Goal: Task Accomplishment & Management: Use online tool/utility

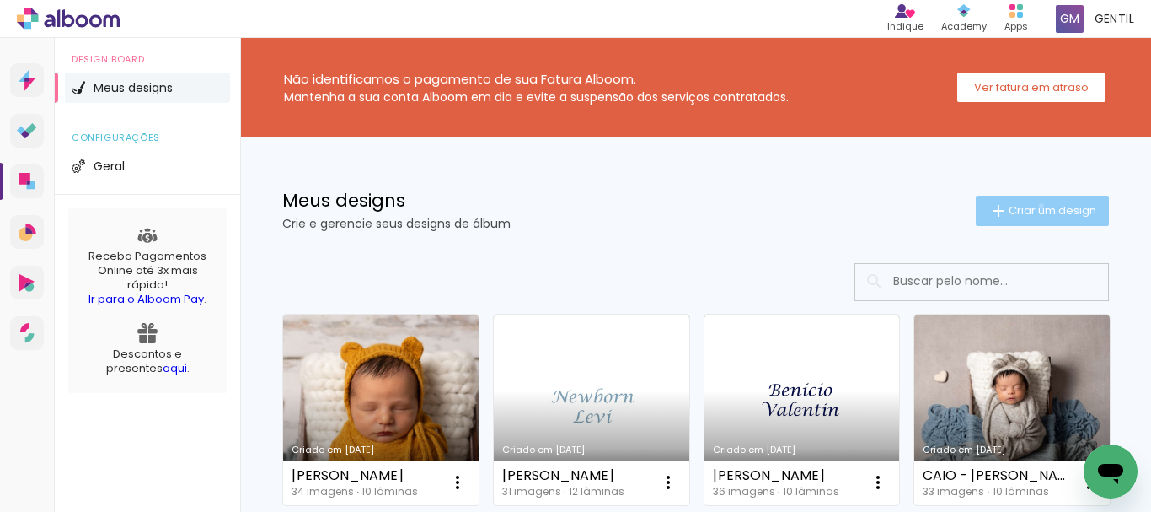
click at [1026, 206] on span "Criar um design" at bounding box center [1053, 210] width 88 height 11
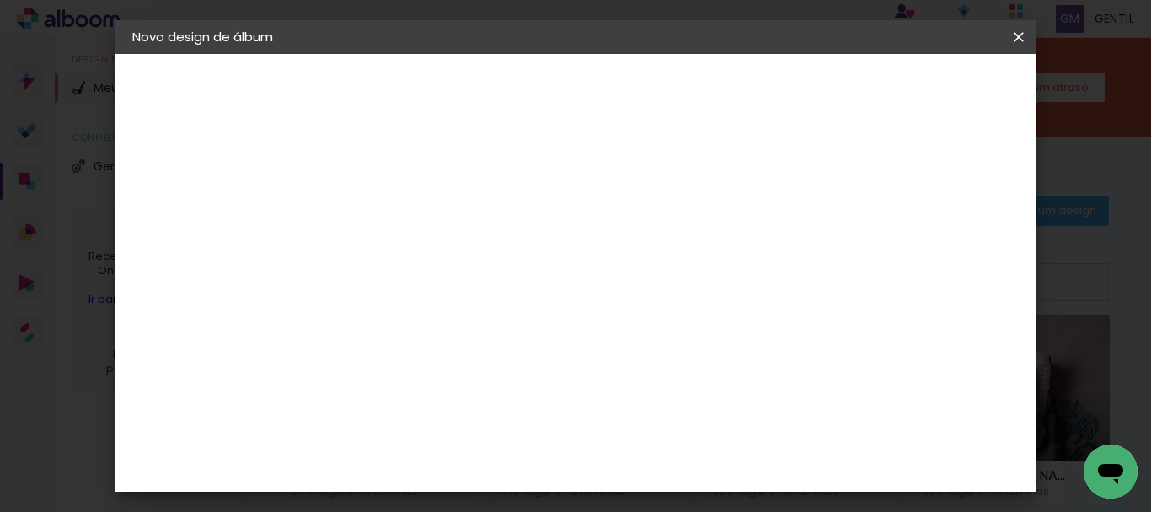
click at [408, 226] on input at bounding box center [408, 226] width 0 height 26
type input "DAVI - PRISCILA"
type paper-input "DAVI - PRISCILA"
click at [0, 0] on slot "Avançar" at bounding box center [0, 0] width 0 height 0
click at [723, 90] on div "Voltar Avançar" at bounding box center [639, 89] width 168 height 29
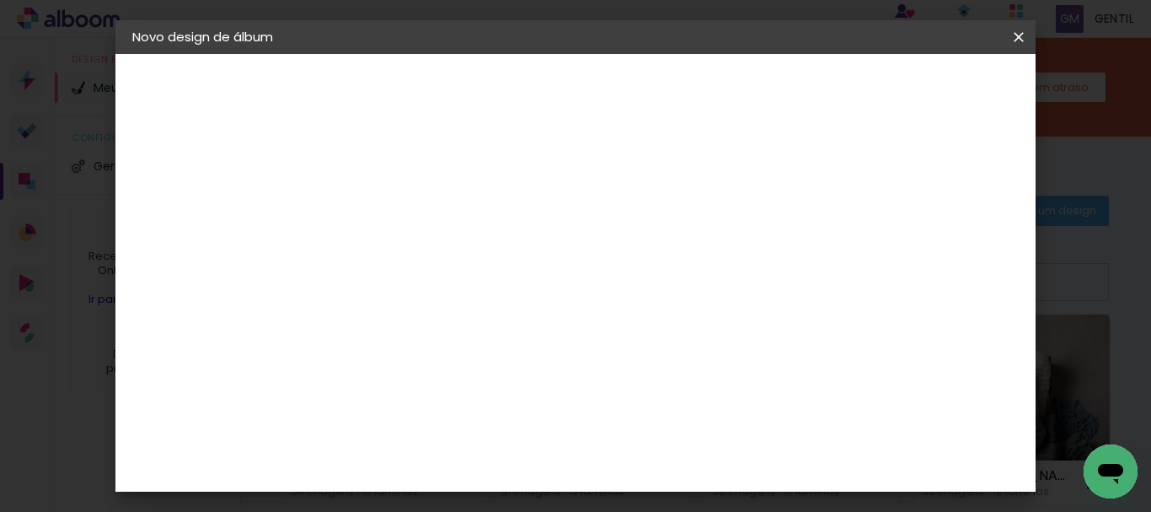
scroll to position [3108, 0]
click at [0, 0] on slot "Avançar" at bounding box center [0, 0] width 0 height 0
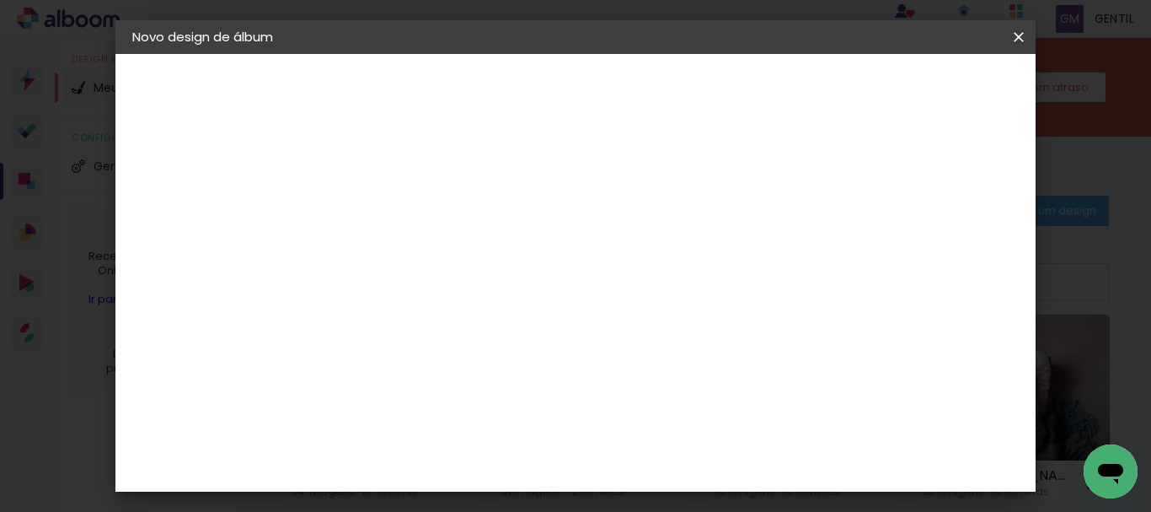
click at [0, 0] on slot "Avançar" at bounding box center [0, 0] width 0 height 0
click at [662, 93] on span "Iniciar design" at bounding box center [642, 95] width 39 height 24
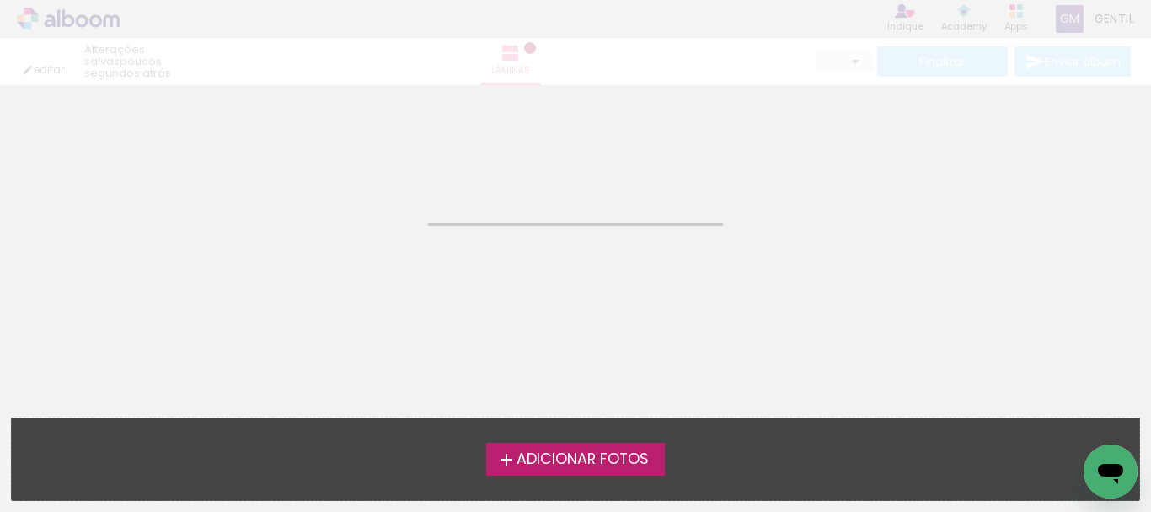
click at [573, 462] on span "Adicionar Fotos" at bounding box center [583, 459] width 132 height 15
click at [0, 0] on input "file" at bounding box center [0, 0] width 0 height 0
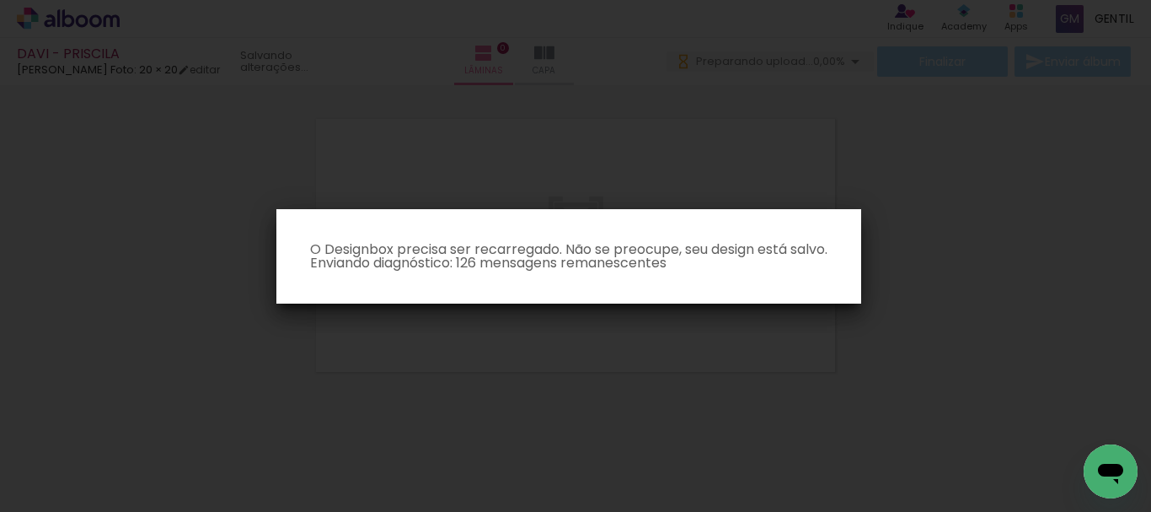
drag, startPoint x: 1066, startPoint y: 505, endPoint x: 19, endPoint y: 46, distance: 1142.9
drag, startPoint x: 1015, startPoint y: 507, endPoint x: 909, endPoint y: 516, distance: 106.6
click at [909, 511] on html "link( href="../../bower_components/polymer/polymer.html" rel="import" ) picture…" at bounding box center [575, 256] width 1151 height 512
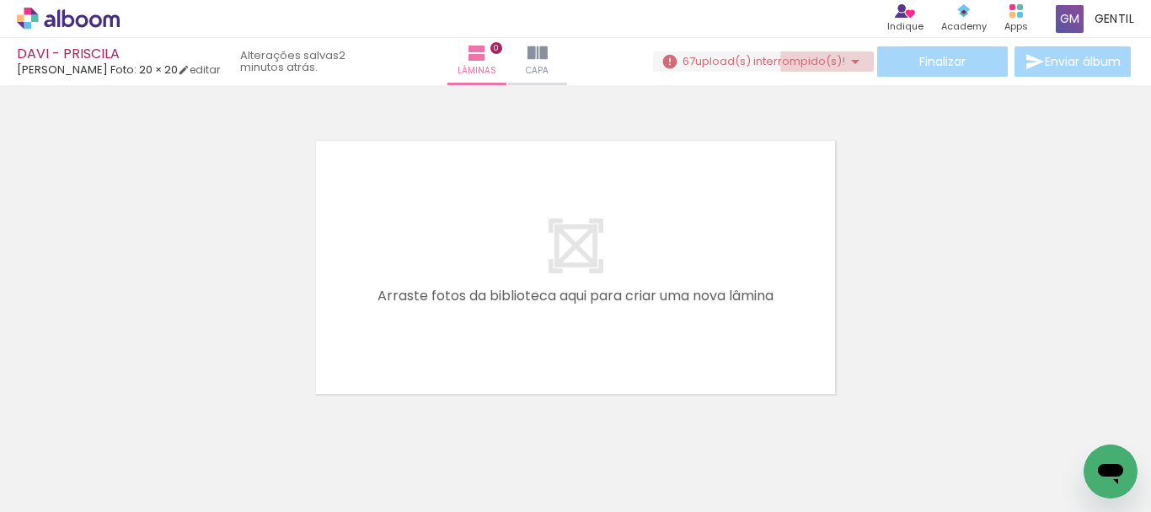
click at [850, 62] on iron-icon at bounding box center [855, 61] width 20 height 20
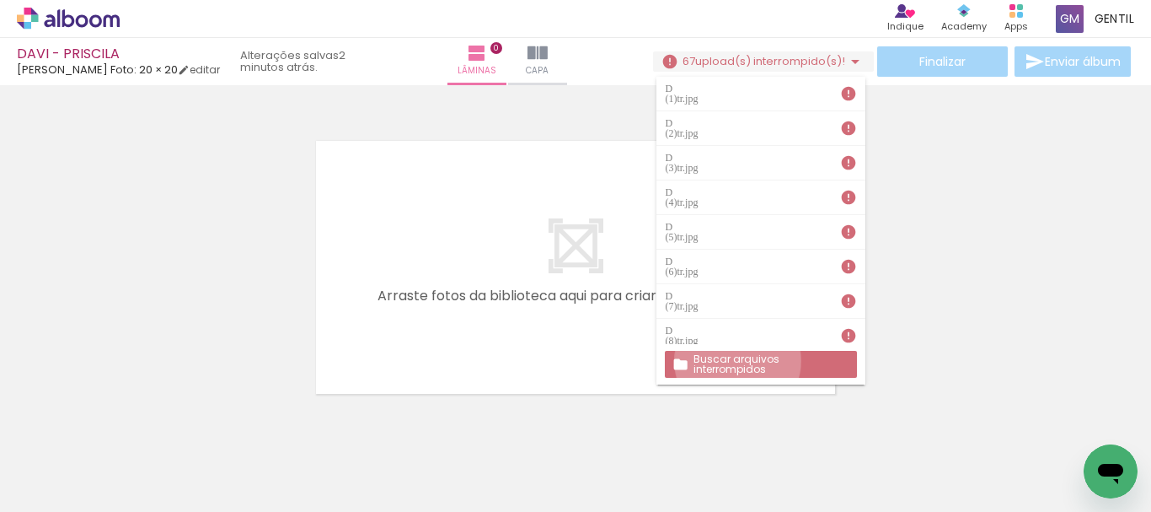
click at [0, 0] on slot "Buscar arquivos interrompidos" at bounding box center [0, 0] width 0 height 0
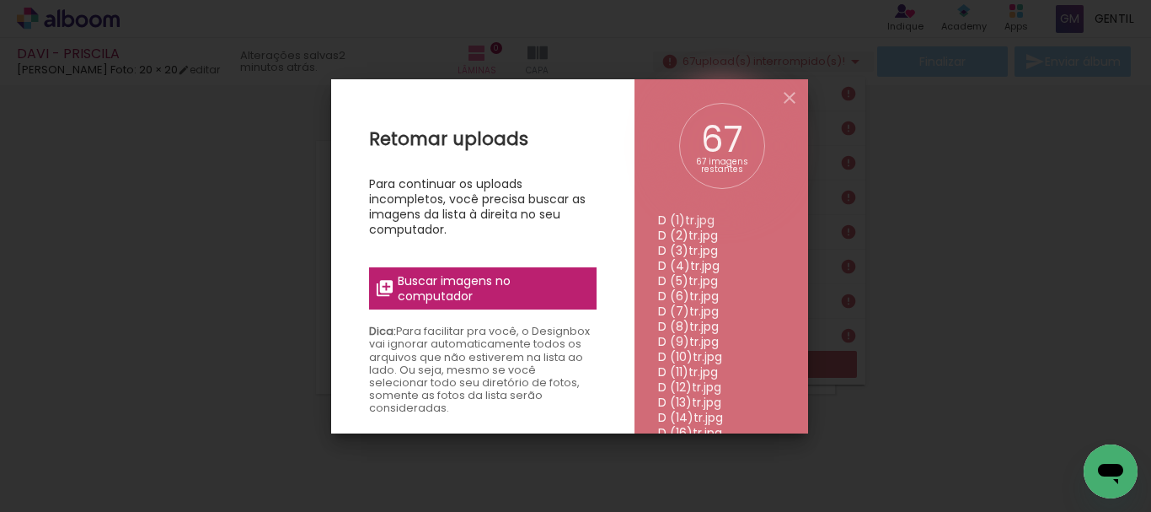
click at [476, 282] on span "Buscar imagens no computador" at bounding box center [492, 288] width 188 height 30
click at [0, 0] on input "file" at bounding box center [0, 0] width 0 height 0
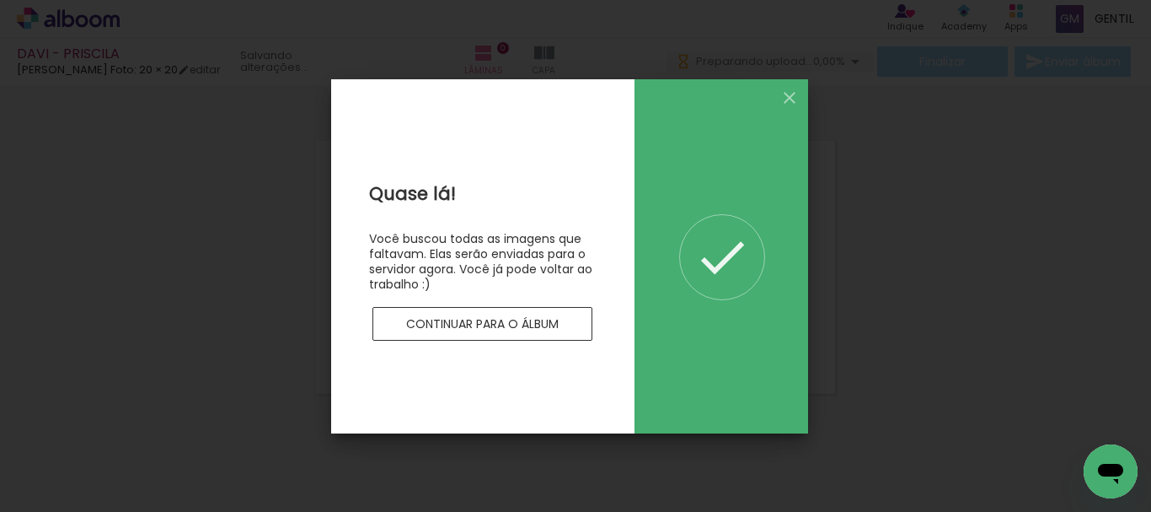
click at [0, 0] on slot "Continuar para o álbum" at bounding box center [0, 0] width 0 height 0
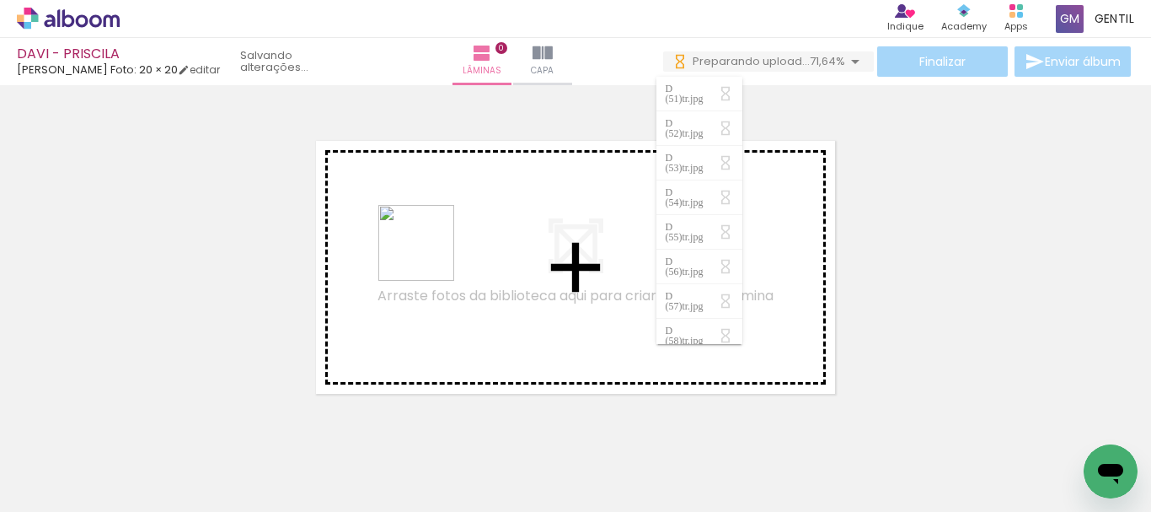
drag, startPoint x: 1074, startPoint y: 467, endPoint x: 429, endPoint y: 255, distance: 678.6
click at [429, 255] on quentale-workspace at bounding box center [575, 256] width 1151 height 512
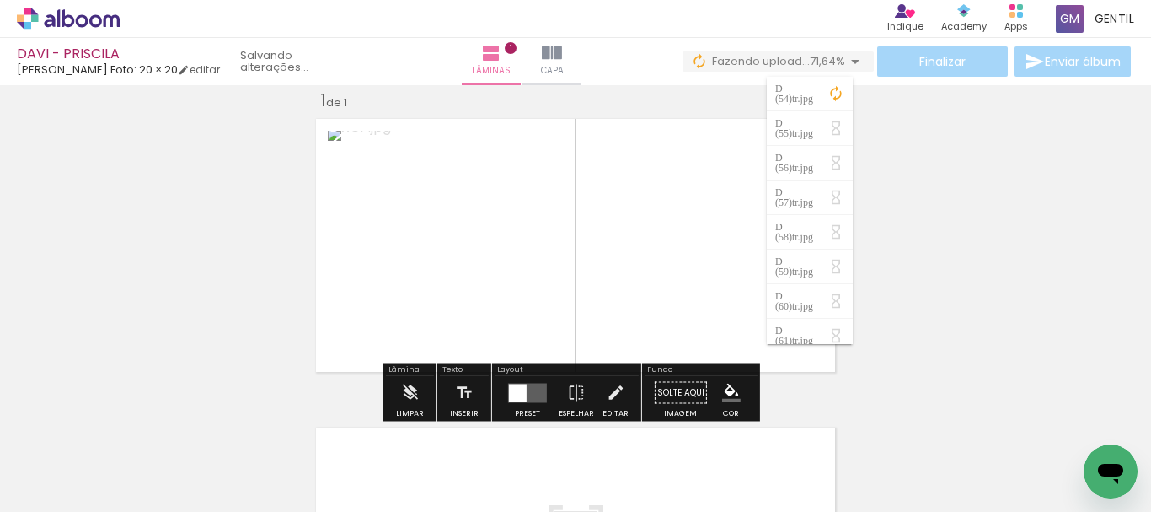
click at [516, 396] on div at bounding box center [518, 393] width 18 height 18
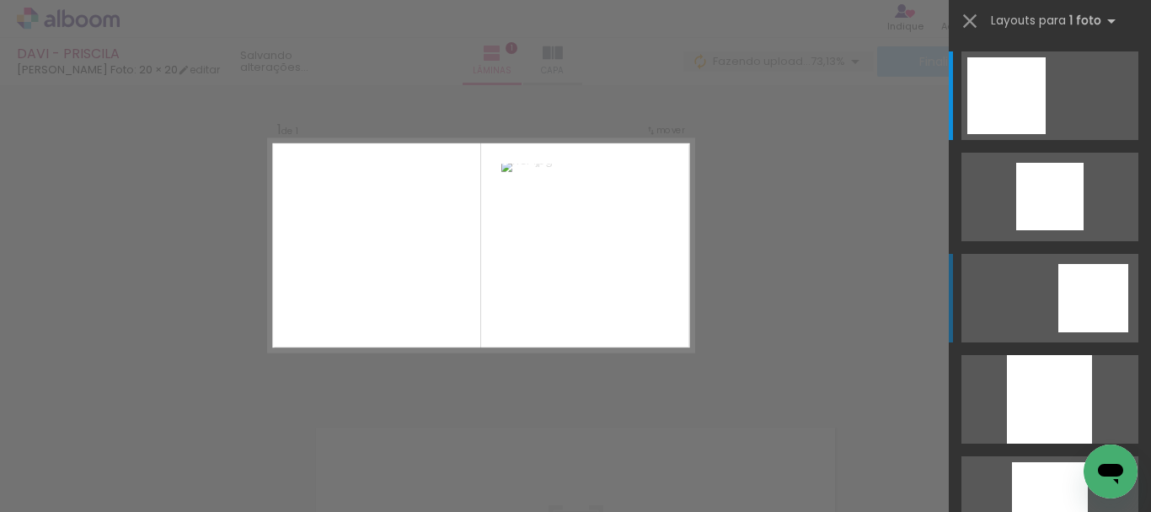
click at [1105, 298] on div at bounding box center [1094, 298] width 70 height 68
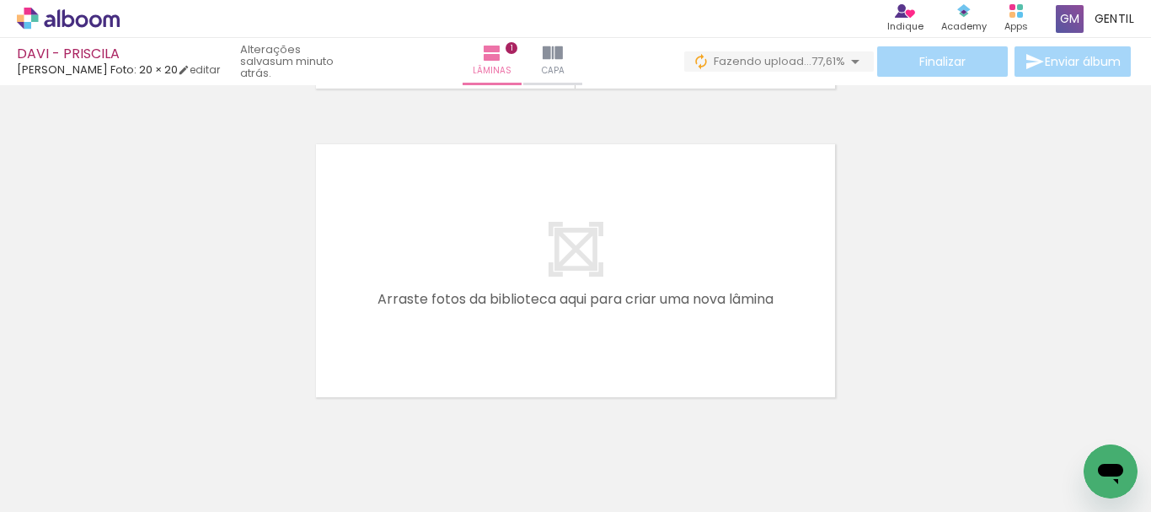
scroll to position [315, 0]
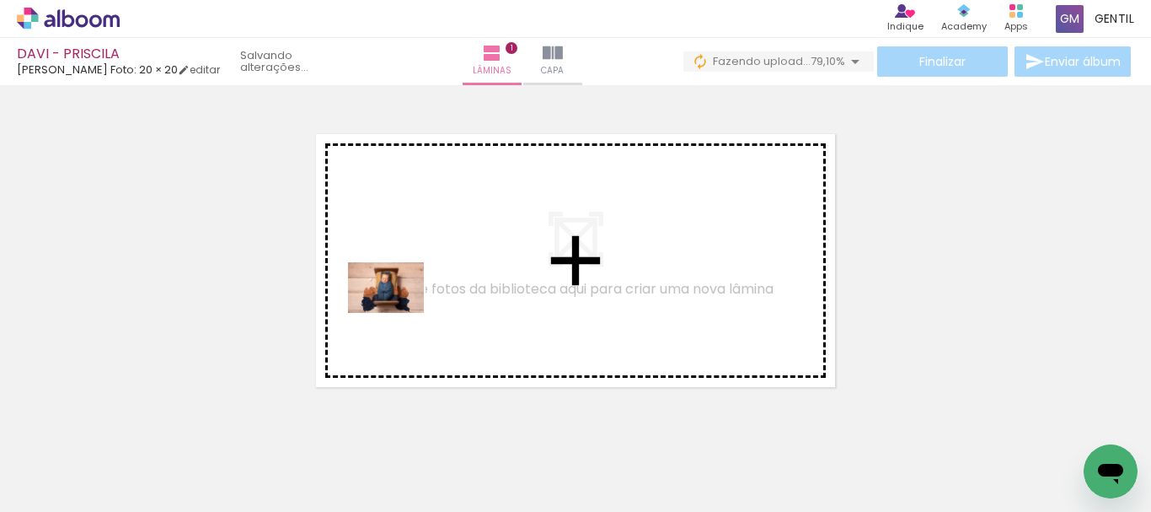
drag, startPoint x: 177, startPoint y: 456, endPoint x: 399, endPoint y: 313, distance: 264.0
click at [399, 313] on quentale-workspace at bounding box center [575, 256] width 1151 height 512
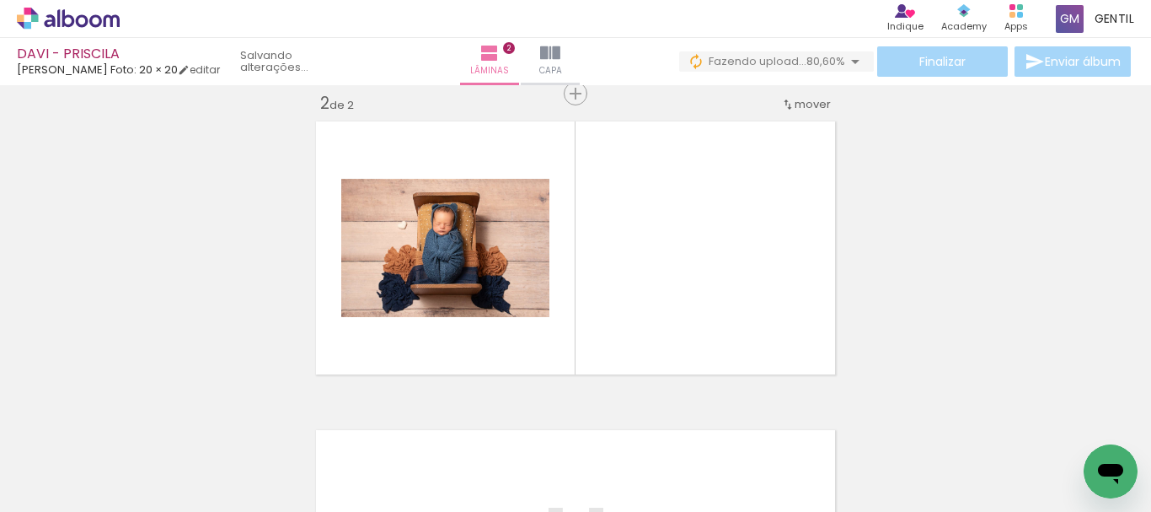
scroll to position [330, 0]
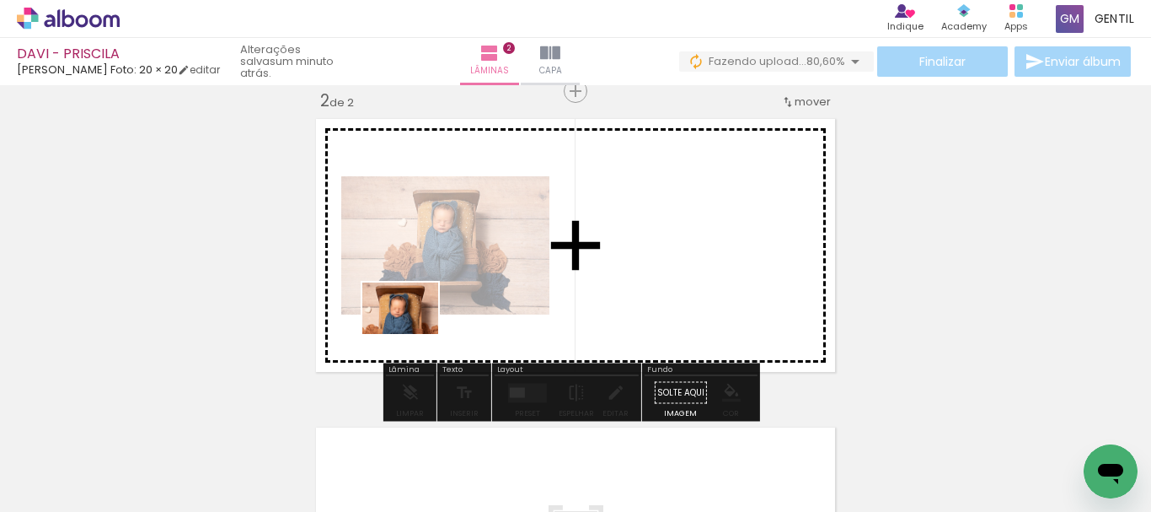
drag, startPoint x: 285, startPoint y: 459, endPoint x: 413, endPoint y: 333, distance: 180.0
click at [413, 333] on quentale-workspace at bounding box center [575, 256] width 1151 height 512
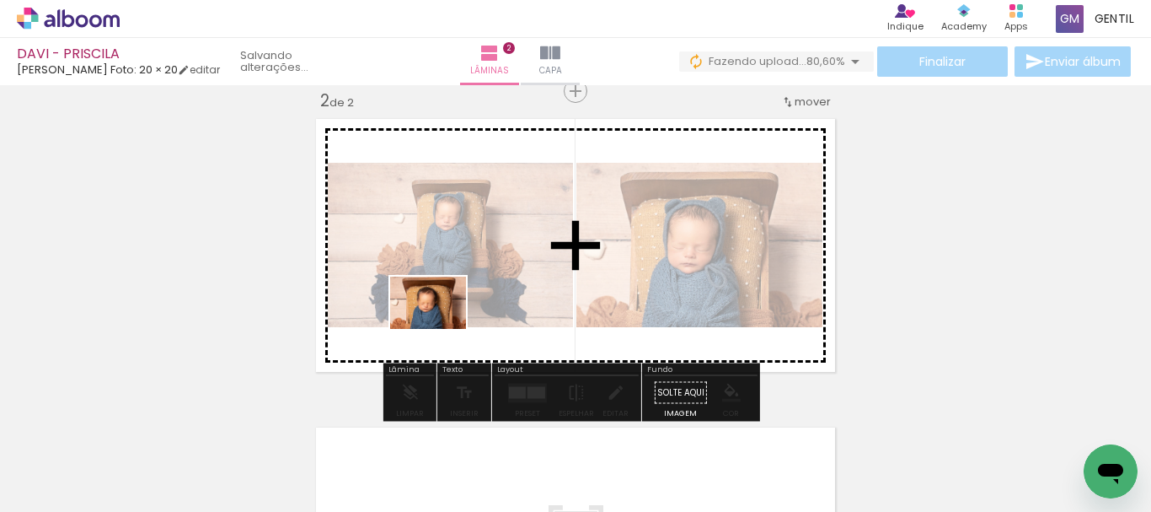
drag, startPoint x: 362, startPoint y: 468, endPoint x: 441, endPoint y: 327, distance: 161.1
click at [441, 327] on quentale-workspace at bounding box center [575, 256] width 1151 height 512
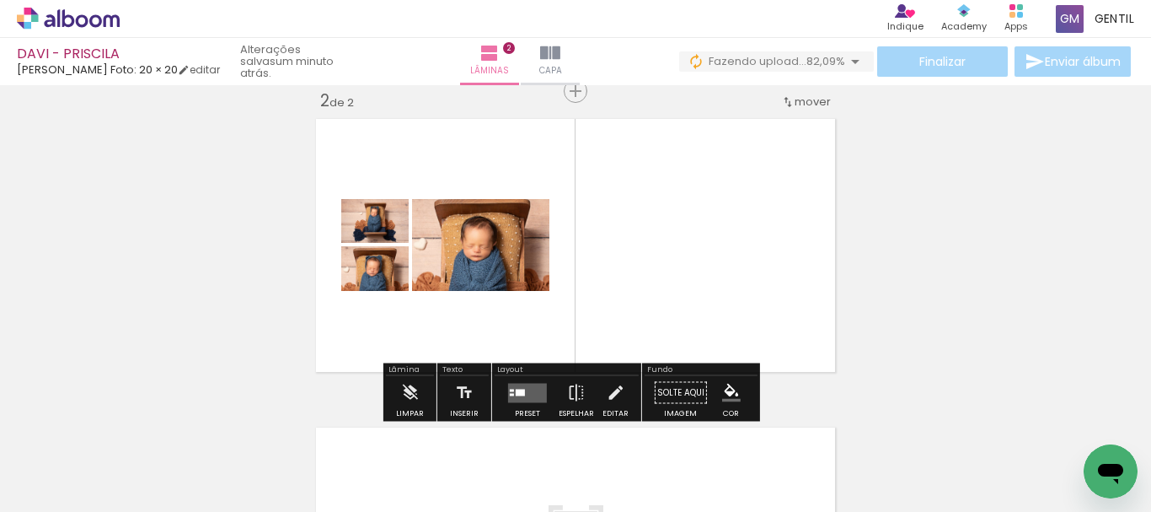
drag, startPoint x: 446, startPoint y: 464, endPoint x: 677, endPoint y: 377, distance: 246.7
click at [664, 292] on quentale-workspace at bounding box center [575, 256] width 1151 height 512
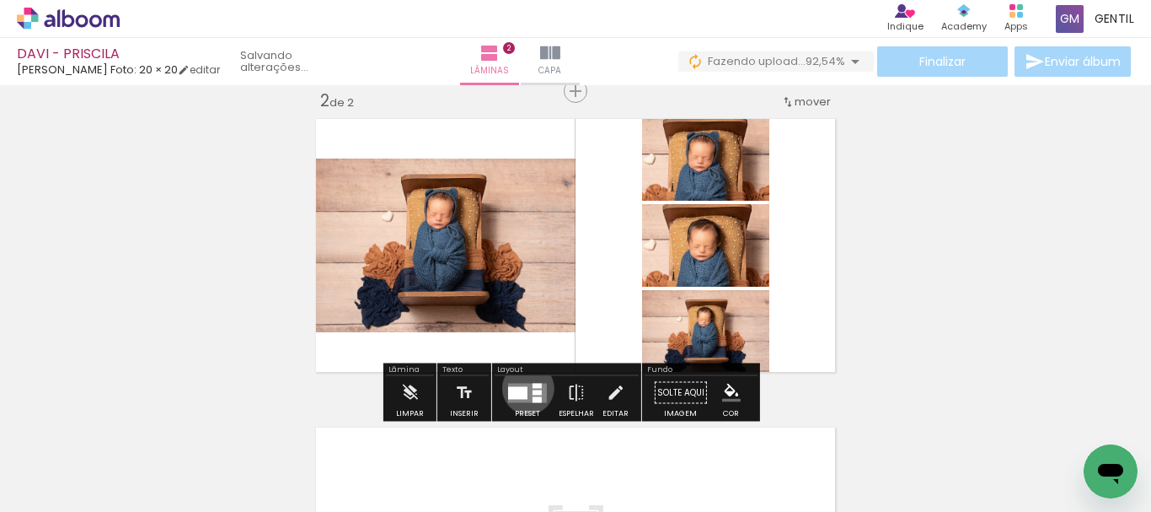
click at [524, 388] on quentale-layouter at bounding box center [527, 392] width 39 height 19
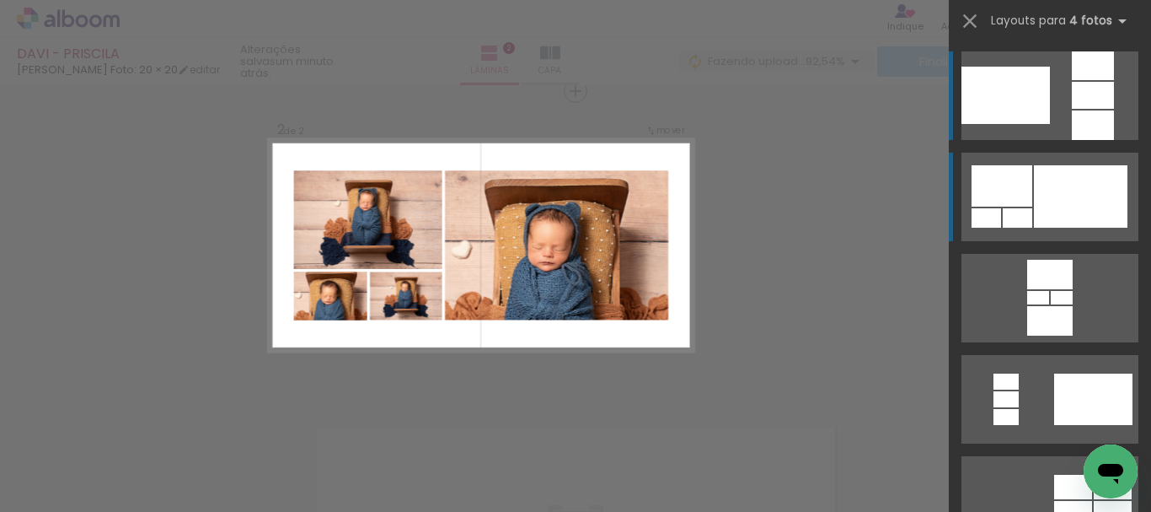
click at [1057, 188] on div at bounding box center [1081, 196] width 94 height 62
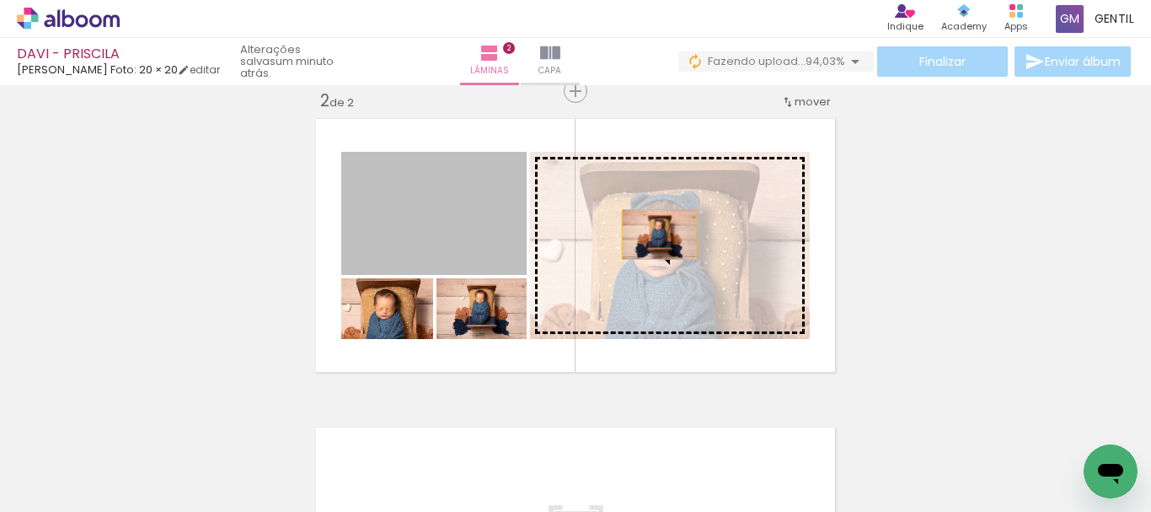
drag, startPoint x: 472, startPoint y: 196, endPoint x: 653, endPoint y: 234, distance: 185.2
click at [0, 0] on slot at bounding box center [0, 0] width 0 height 0
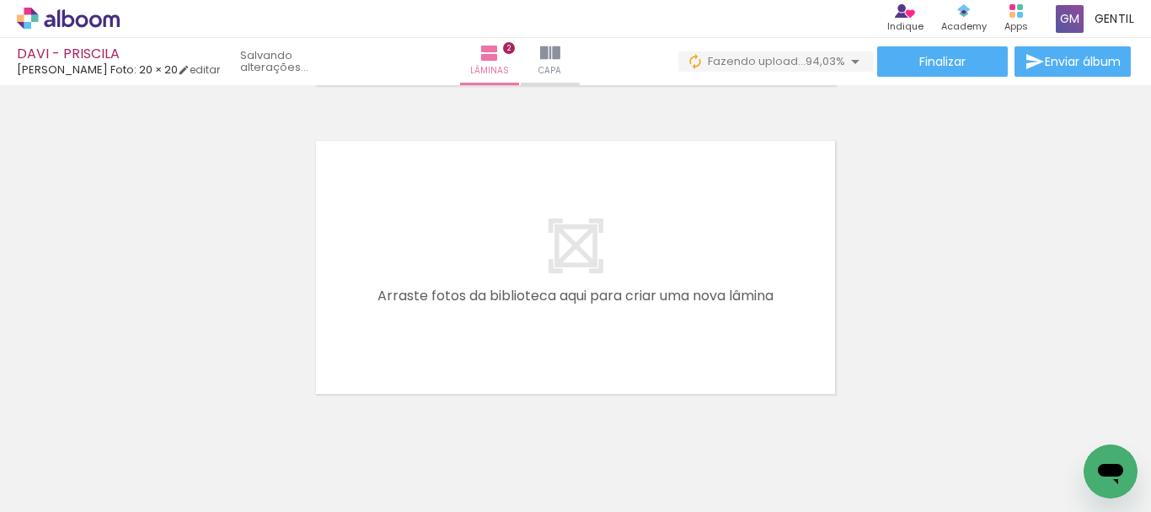
scroll to position [622, 0]
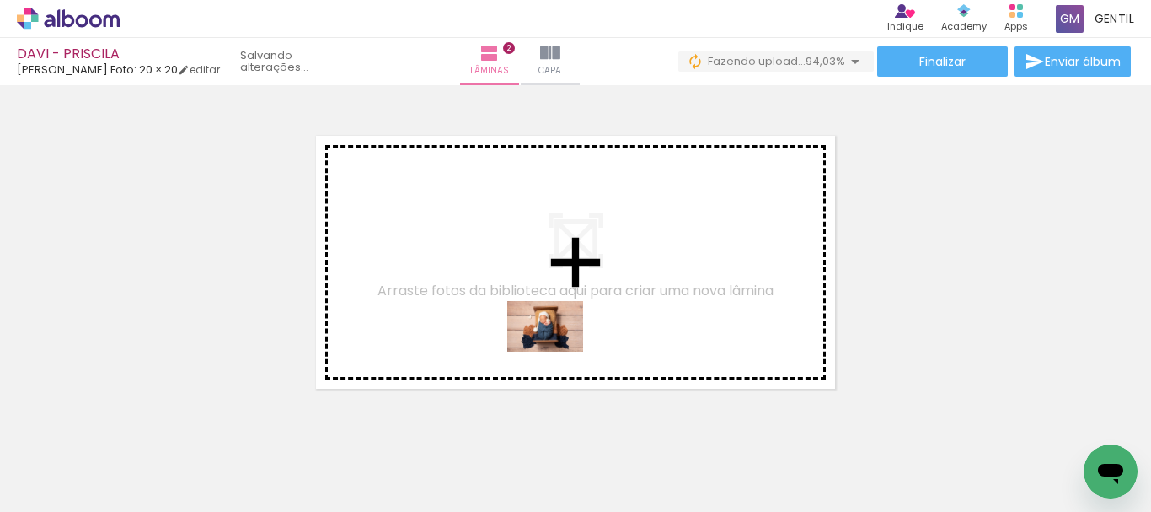
drag, startPoint x: 563, startPoint y: 472, endPoint x: 558, endPoint y: 351, distance: 120.6
click at [558, 351] on quentale-workspace at bounding box center [575, 256] width 1151 height 512
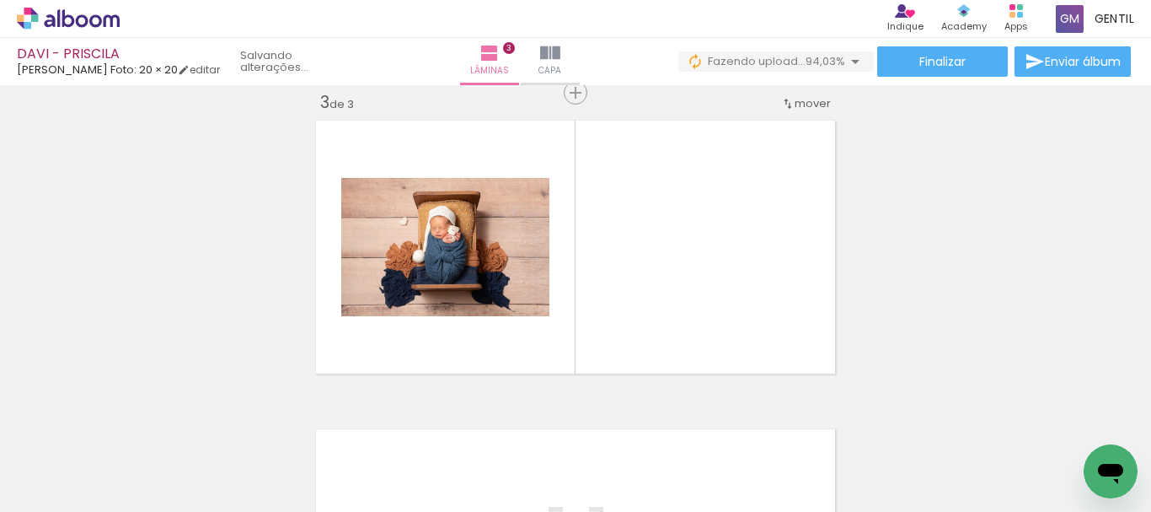
scroll to position [639, 0]
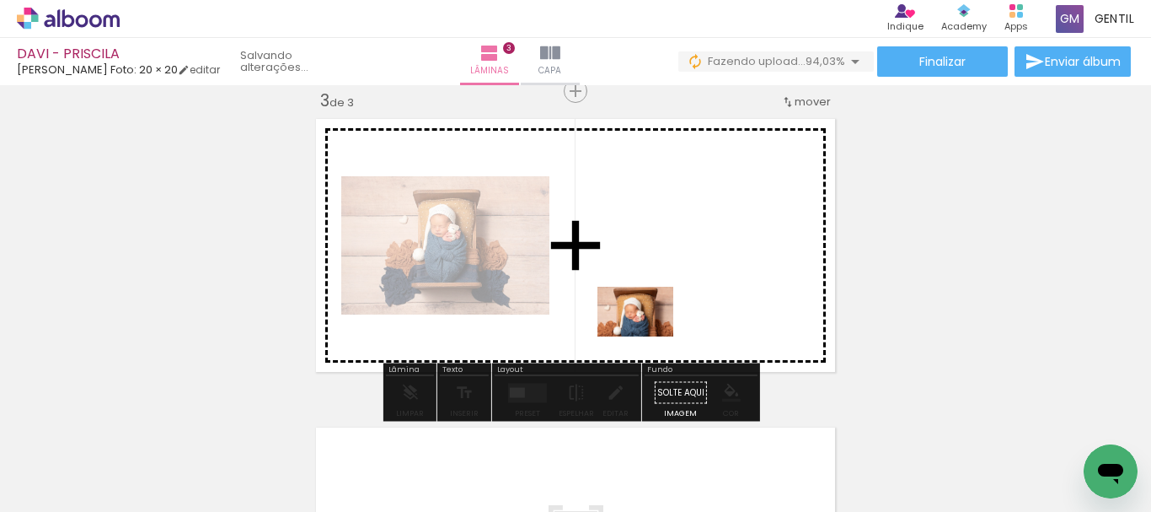
drag, startPoint x: 651, startPoint y: 484, endPoint x: 647, endPoint y: 333, distance: 150.9
click at [647, 333] on quentale-workspace at bounding box center [575, 256] width 1151 height 512
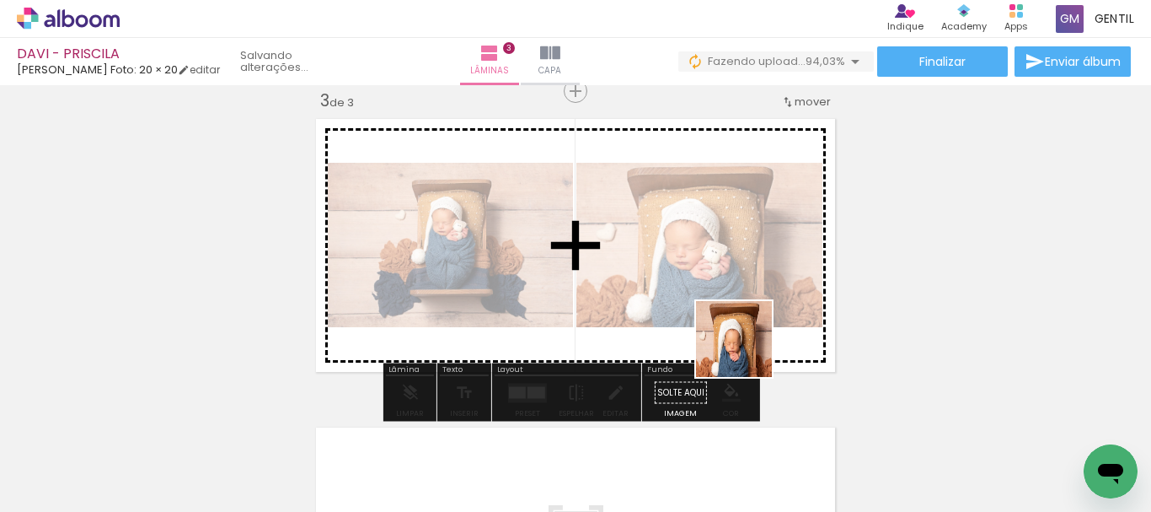
drag, startPoint x: 737, startPoint y: 456, endPoint x: 738, endPoint y: 304, distance: 151.7
click at [738, 304] on quentale-workspace at bounding box center [575, 256] width 1151 height 512
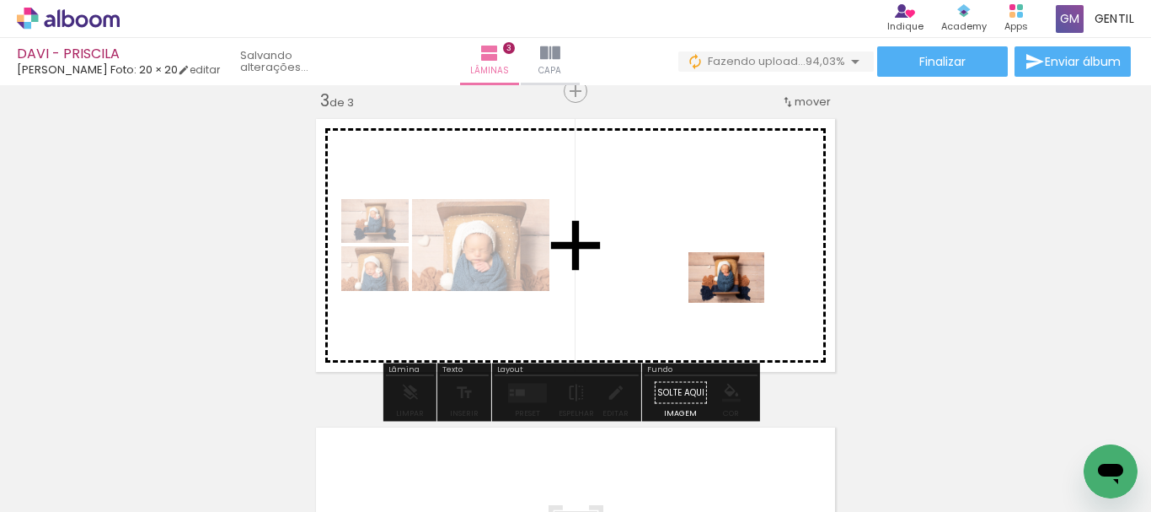
drag, startPoint x: 825, startPoint y: 450, endPoint x: 578, endPoint y: 402, distance: 251.6
click at [738, 298] on quentale-workspace at bounding box center [575, 256] width 1151 height 512
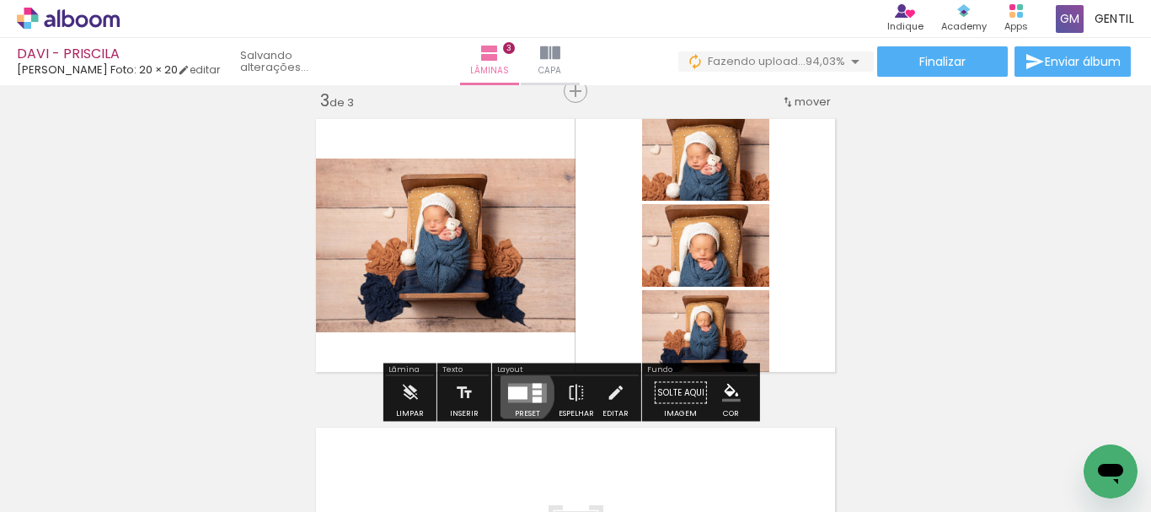
click at [519, 393] on div at bounding box center [517, 392] width 19 height 13
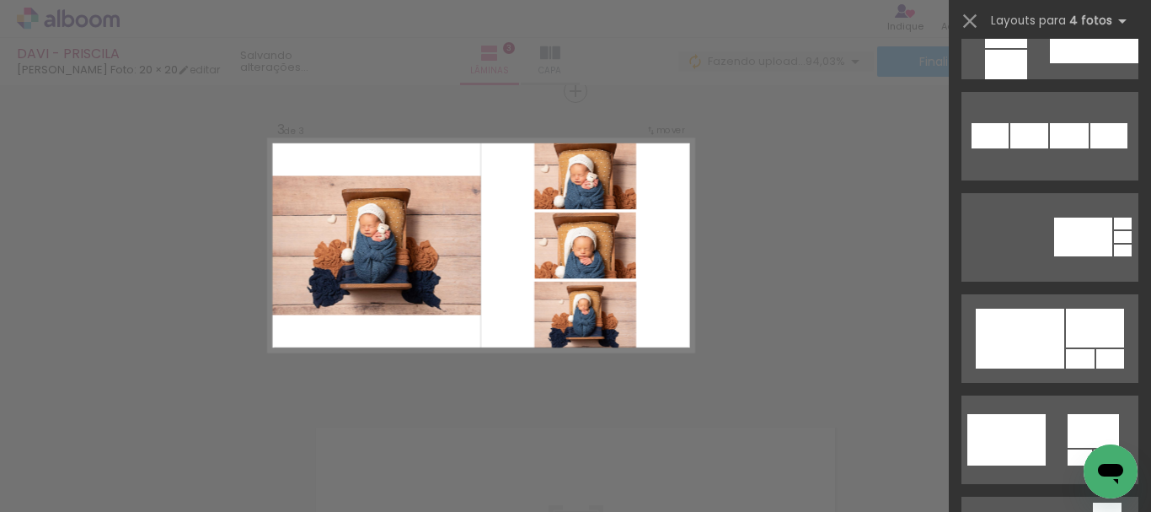
scroll to position [1393, 0]
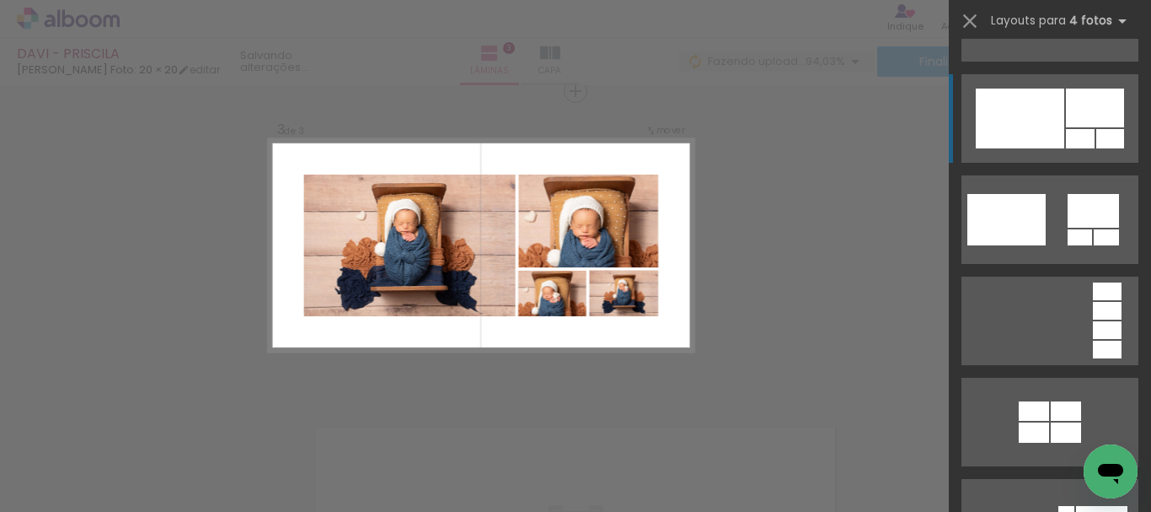
click at [1021, 124] on div at bounding box center [1020, 119] width 89 height 60
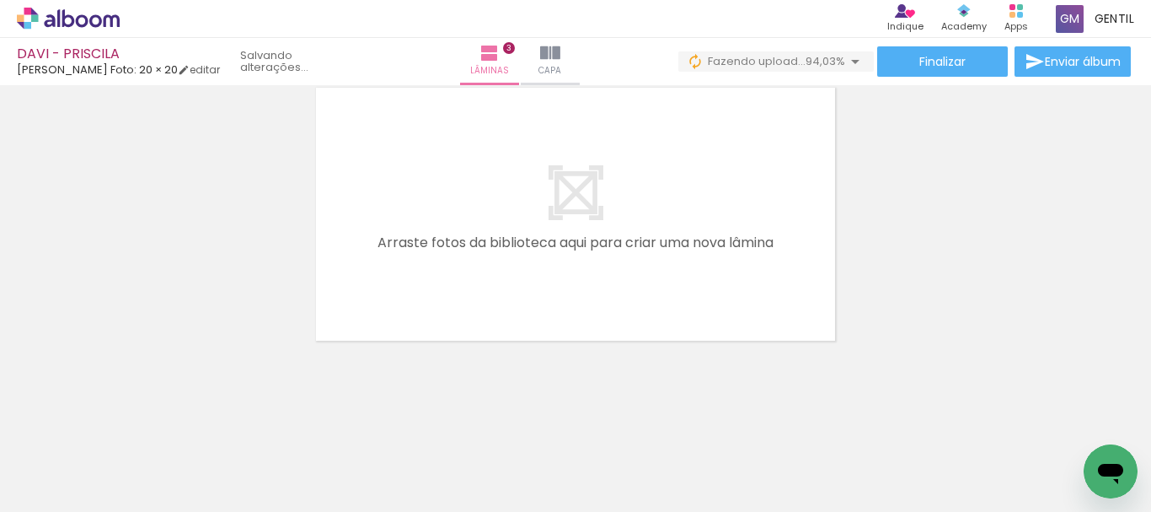
scroll to position [0, 647]
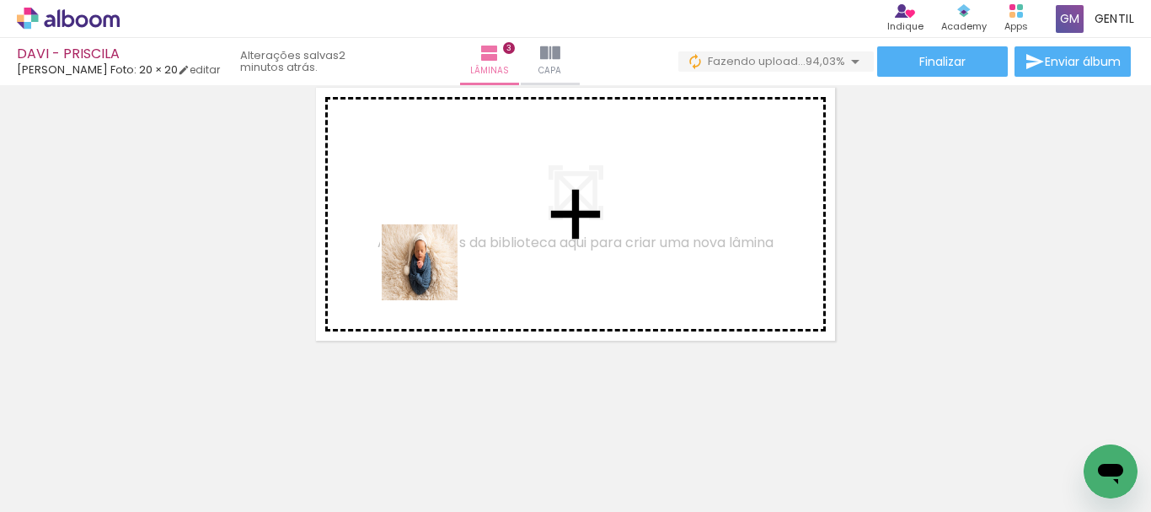
drag, startPoint x: 292, startPoint y: 474, endPoint x: 432, endPoint y: 274, distance: 243.9
click at [432, 274] on quentale-workspace at bounding box center [575, 256] width 1151 height 512
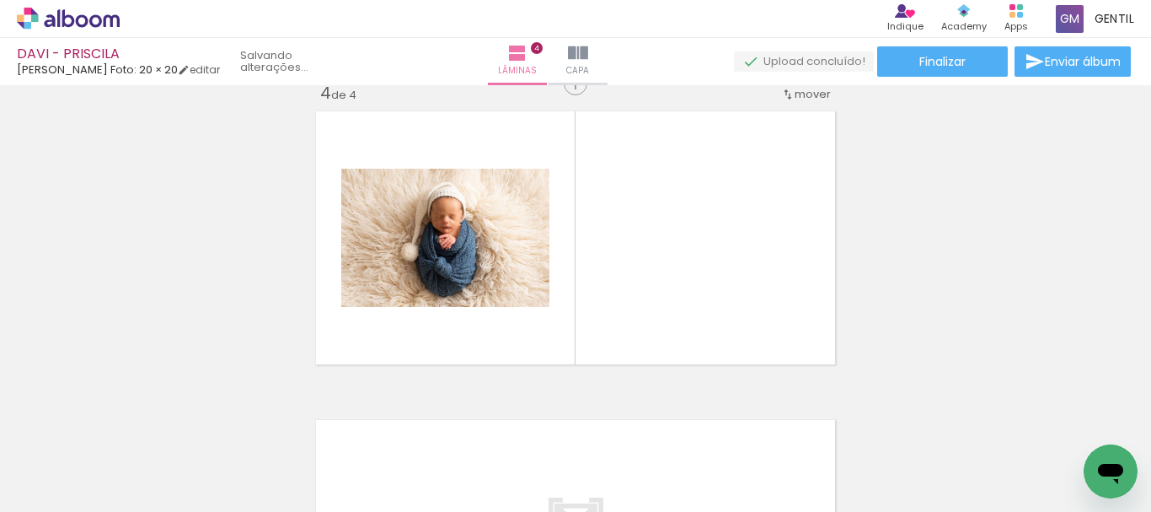
scroll to position [947, 0]
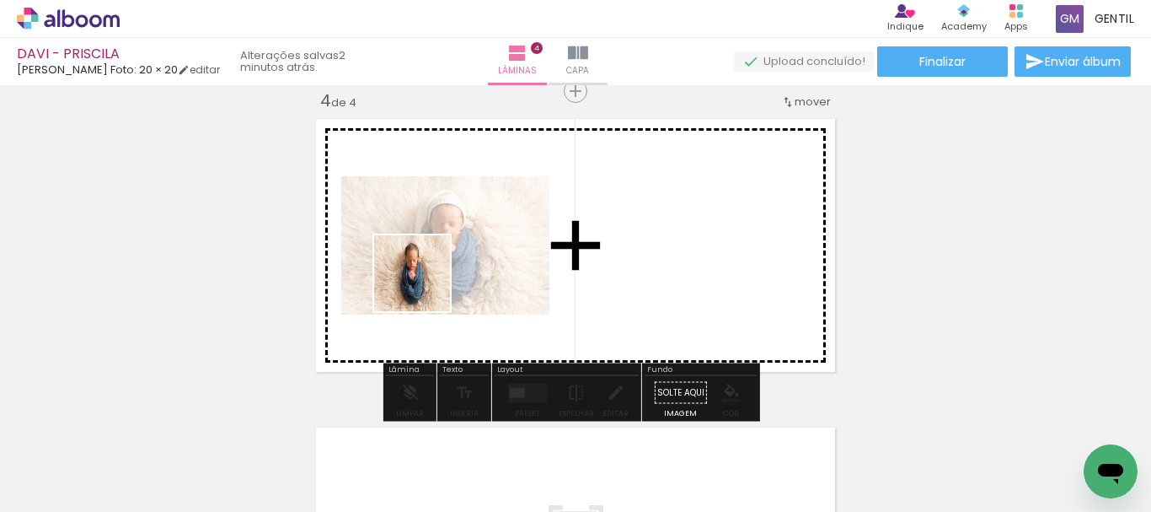
drag, startPoint x: 399, startPoint y: 400, endPoint x: 425, endPoint y: 283, distance: 120.0
click at [425, 283] on quentale-workspace at bounding box center [575, 256] width 1151 height 512
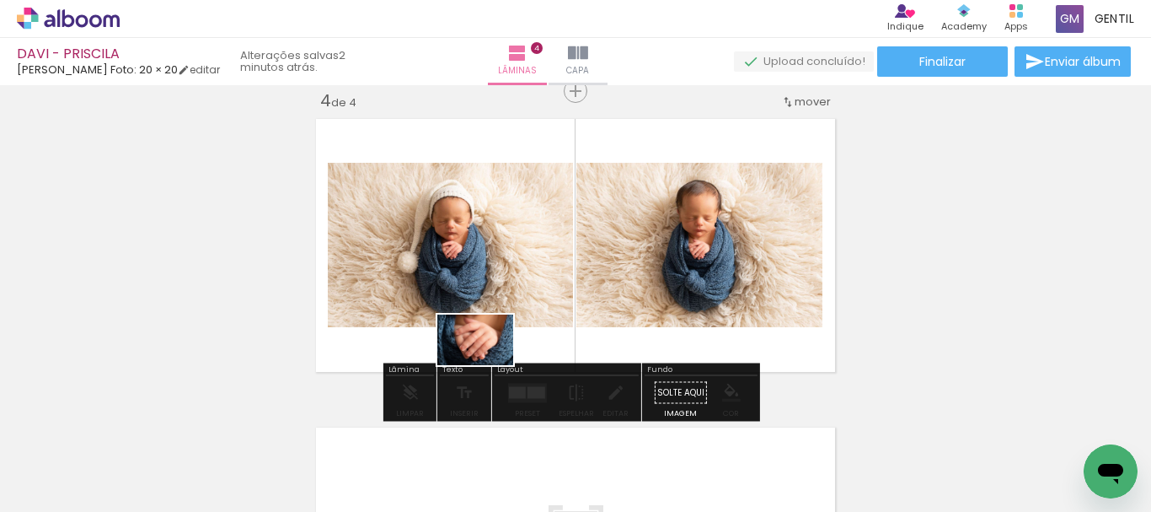
drag, startPoint x: 472, startPoint y: 475, endPoint x: 503, endPoint y: 412, distance: 69.7
click at [488, 367] on quentale-workspace at bounding box center [575, 256] width 1151 height 512
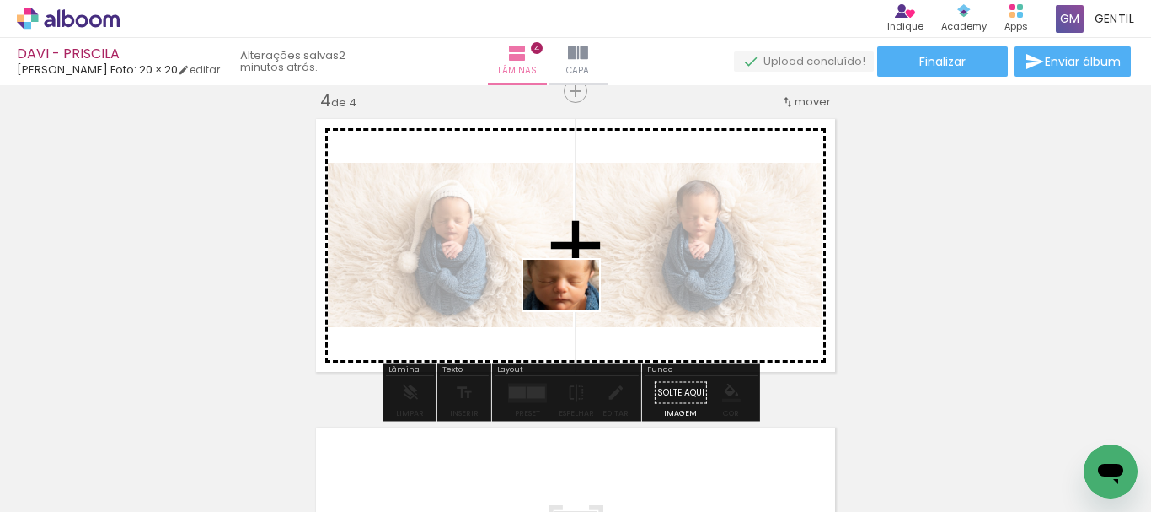
drag, startPoint x: 540, startPoint y: 465, endPoint x: 574, endPoint y: 310, distance: 158.7
click at [574, 310] on quentale-workspace at bounding box center [575, 256] width 1151 height 512
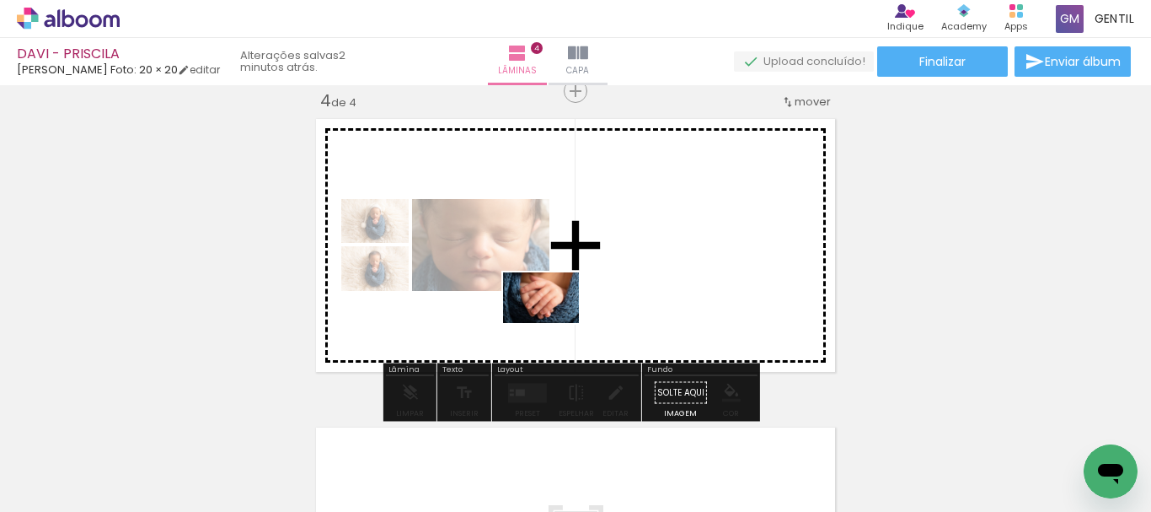
drag, startPoint x: 463, startPoint y: 475, endPoint x: 555, endPoint y: 323, distance: 177.4
click at [555, 323] on quentale-workspace at bounding box center [575, 256] width 1151 height 512
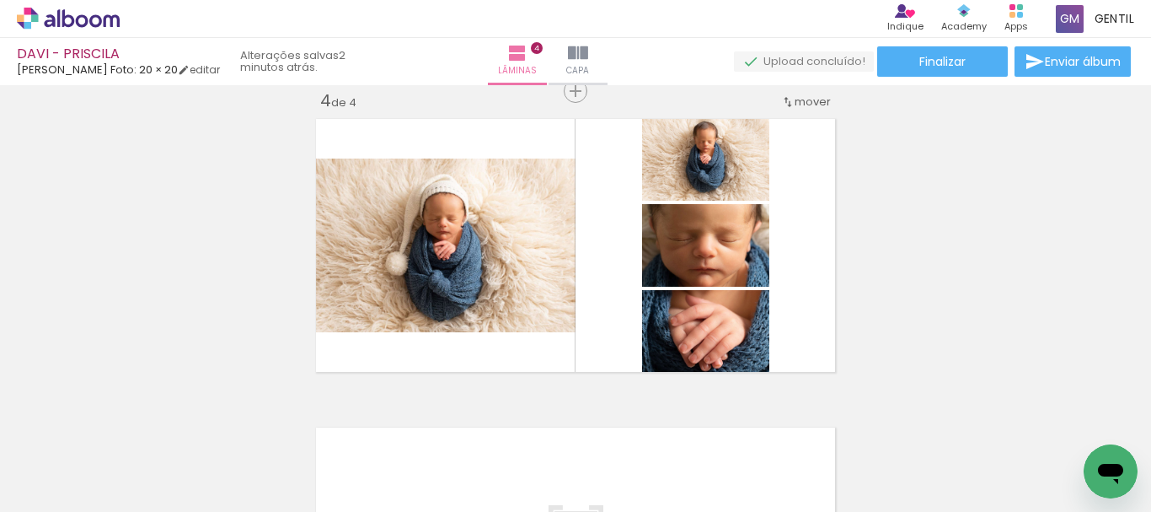
scroll to position [0, 2412]
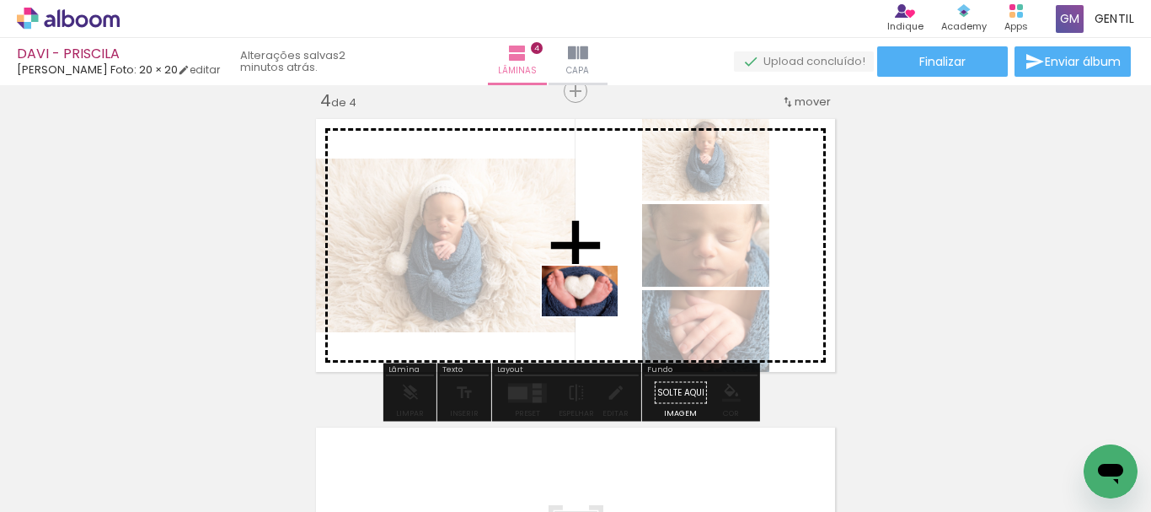
drag, startPoint x: 600, startPoint y: 469, endPoint x: 593, endPoint y: 316, distance: 152.8
click at [593, 316] on quentale-workspace at bounding box center [575, 256] width 1151 height 512
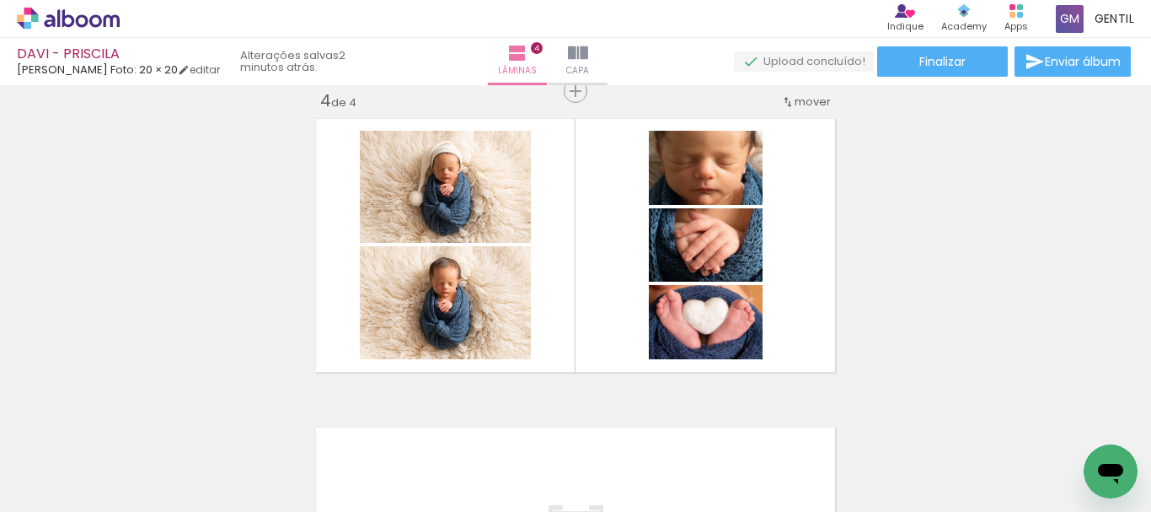
scroll to position [0, 2295]
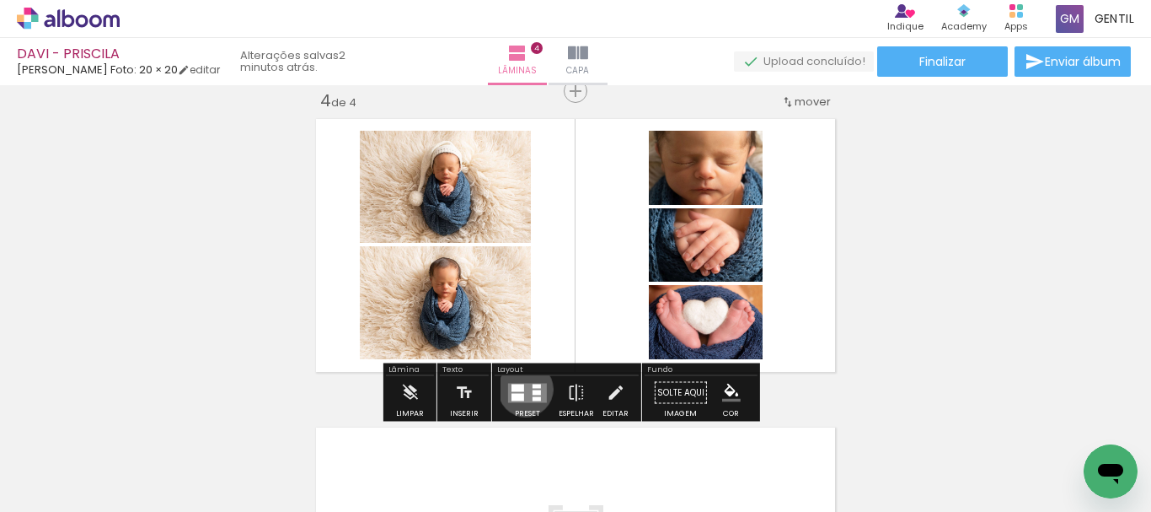
click at [522, 389] on quentale-layouter at bounding box center [527, 392] width 39 height 19
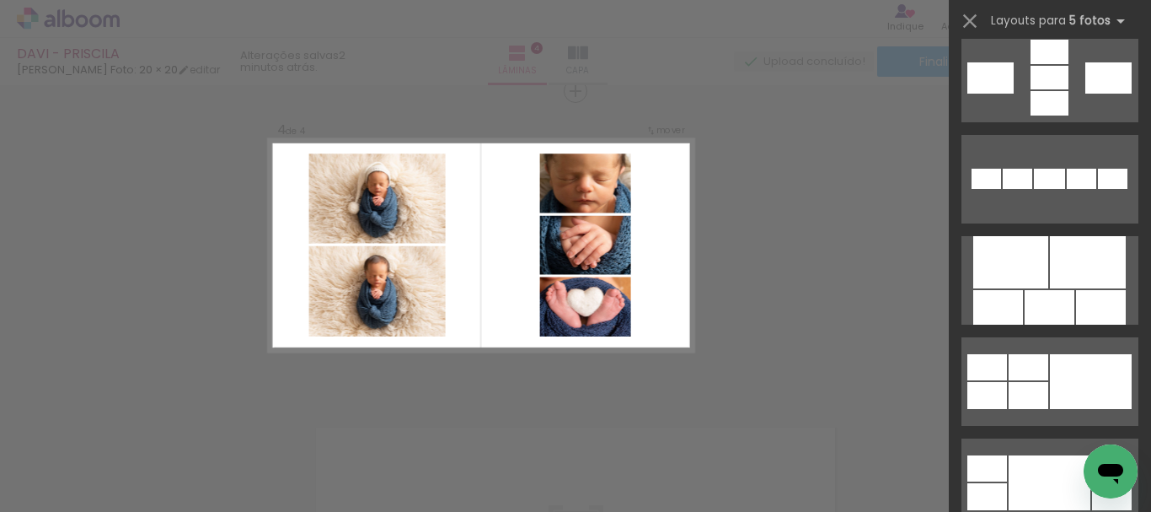
scroll to position [919, 0]
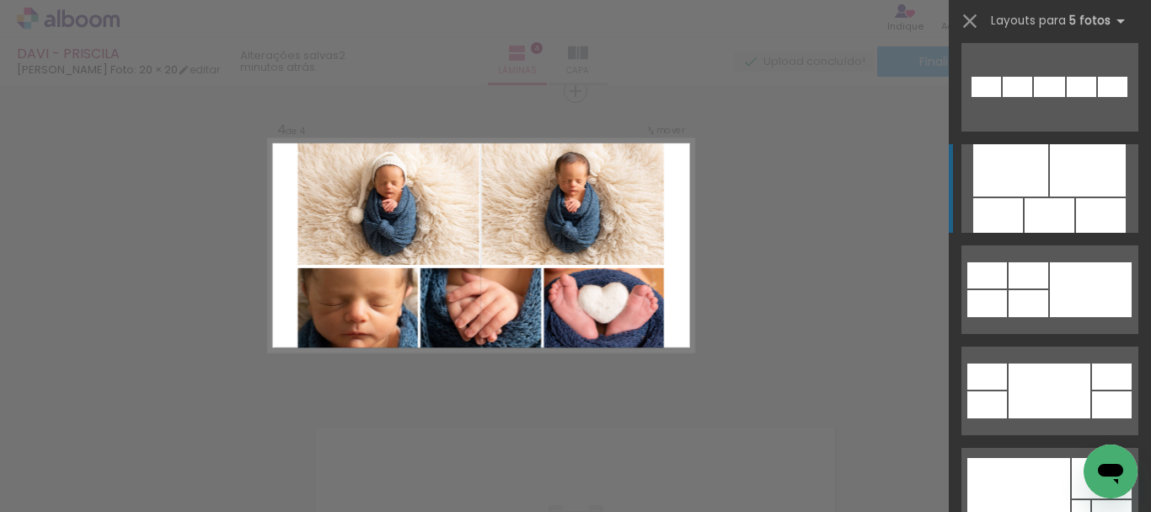
click at [1043, 180] on quentale-layouter at bounding box center [1050, 188] width 177 height 89
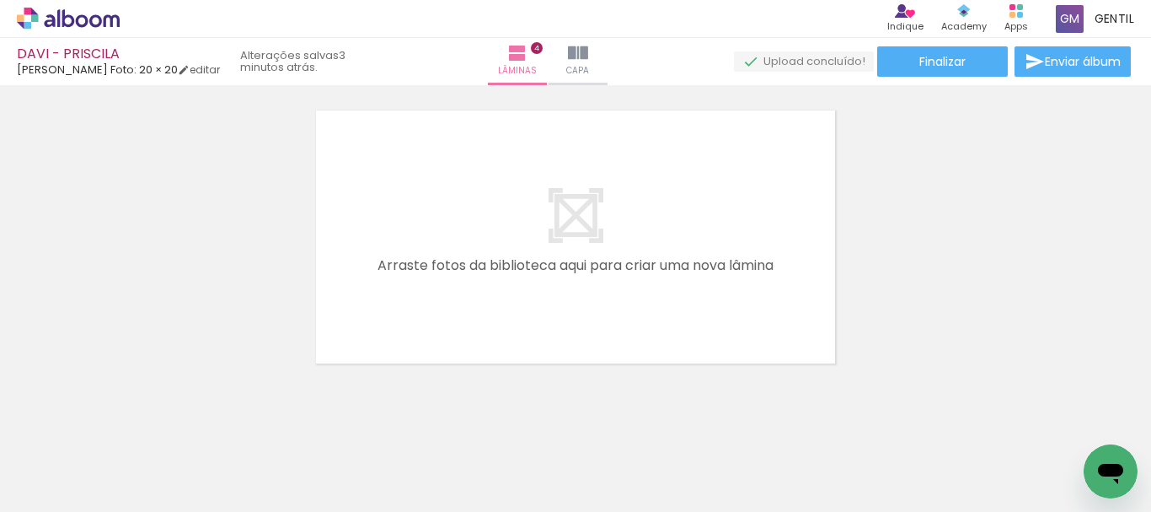
scroll to position [0, 938]
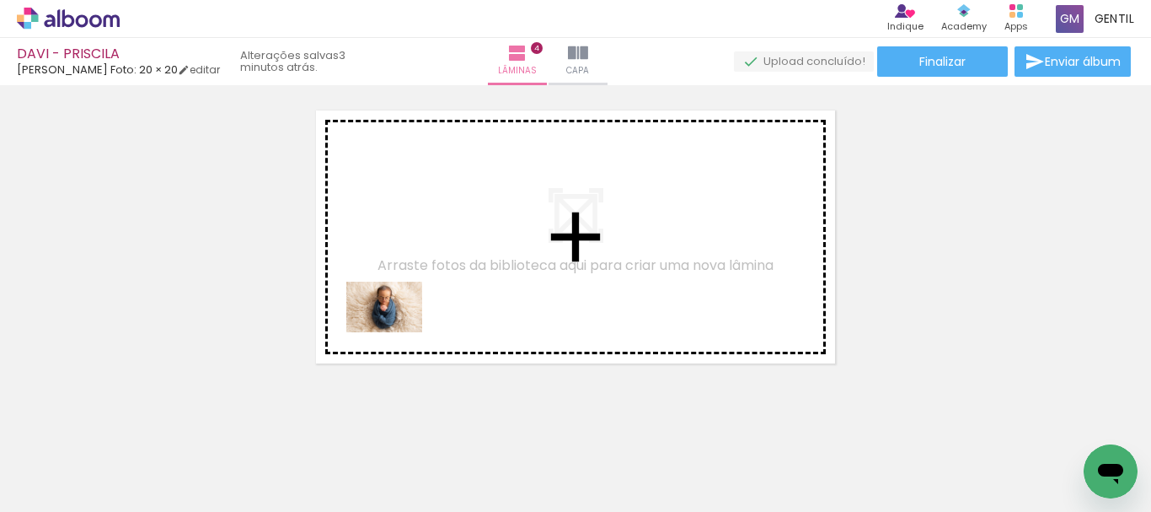
drag, startPoint x: 377, startPoint y: 453, endPoint x: 397, endPoint y: 332, distance: 123.1
click at [397, 332] on quentale-workspace at bounding box center [575, 256] width 1151 height 512
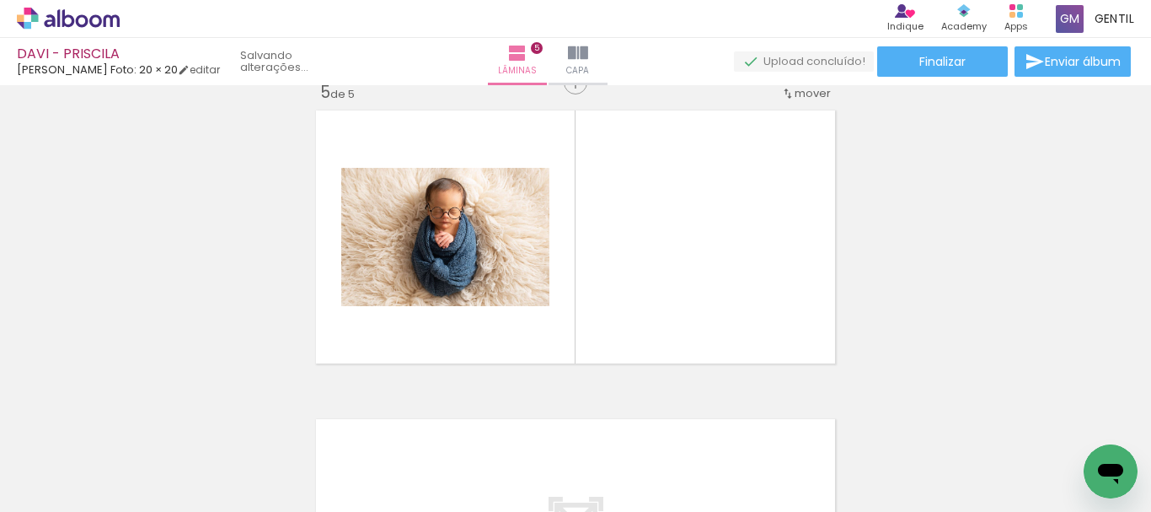
scroll to position [1256, 0]
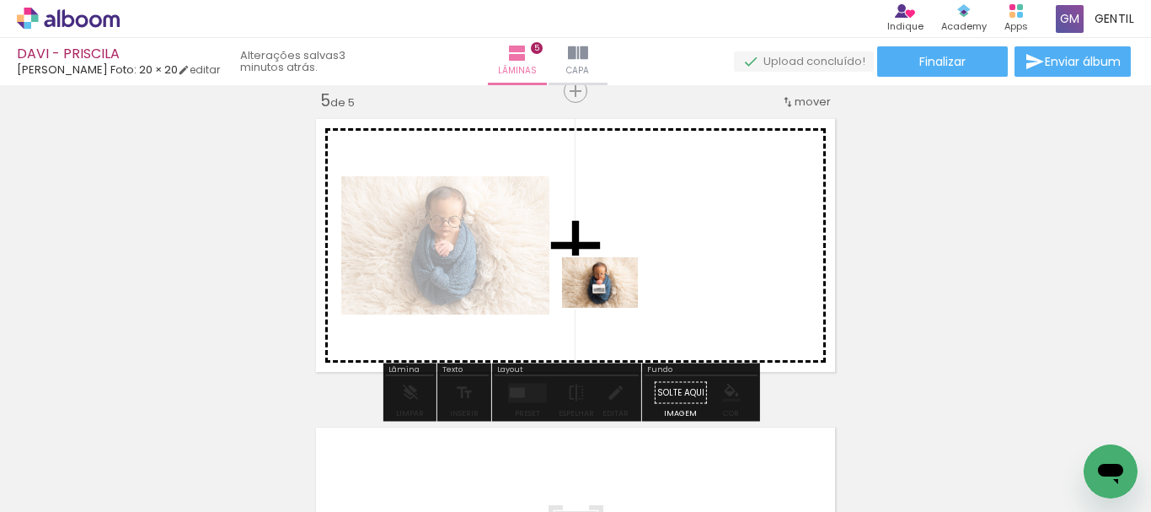
drag, startPoint x: 471, startPoint y: 463, endPoint x: 614, endPoint y: 307, distance: 211.2
click at [614, 307] on quentale-workspace at bounding box center [575, 256] width 1151 height 512
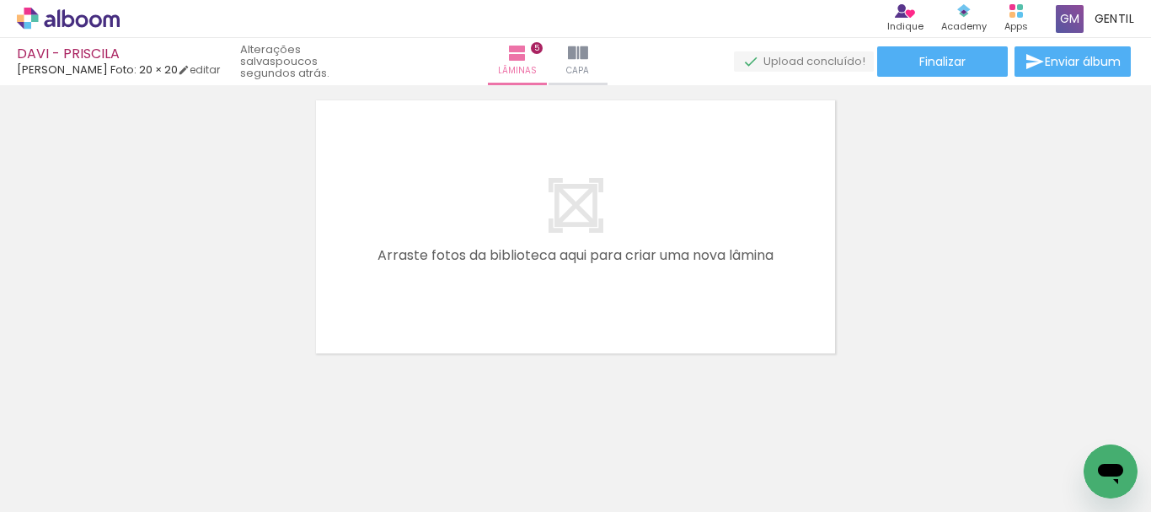
scroll to position [1591, 0]
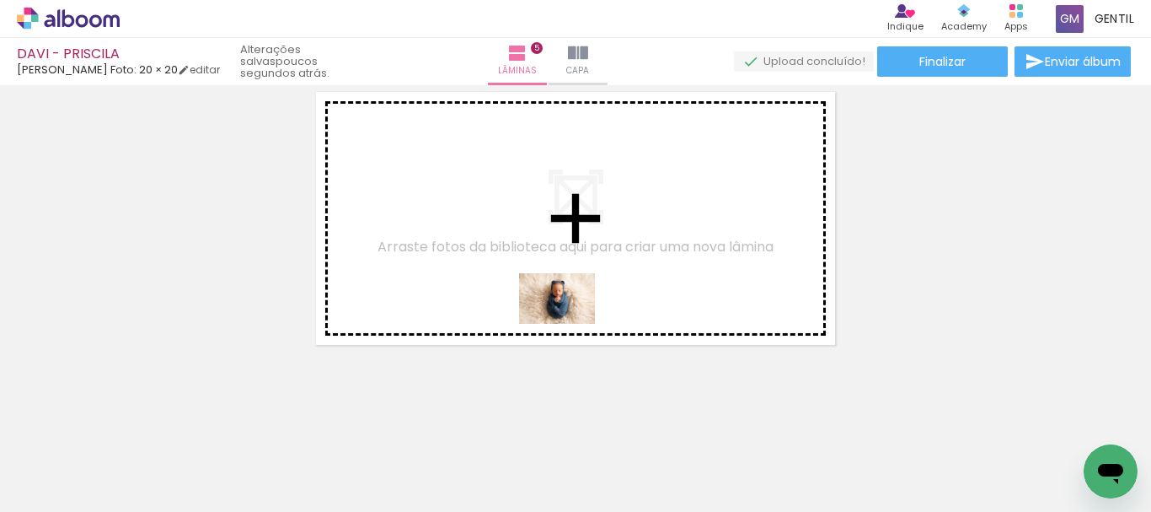
drag, startPoint x: 555, startPoint y: 468, endPoint x: 631, endPoint y: 464, distance: 76.8
click at [568, 322] on quentale-workspace at bounding box center [575, 256] width 1151 height 512
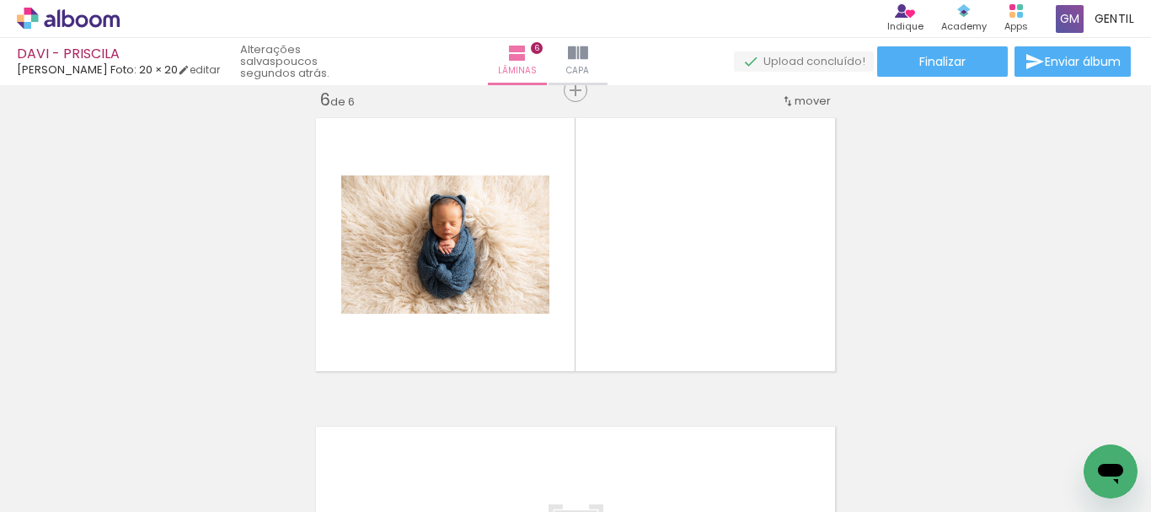
scroll to position [1564, 0]
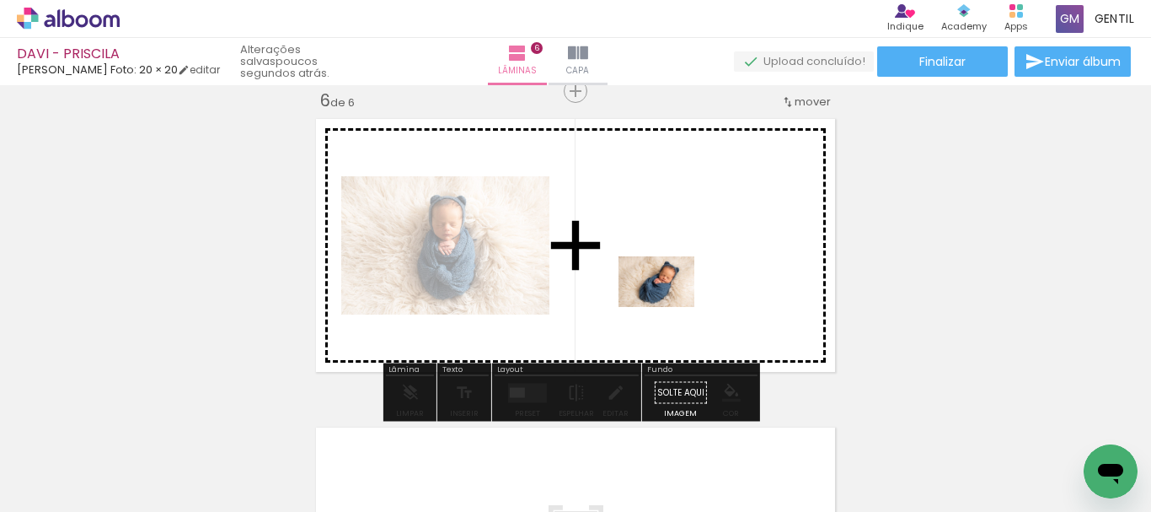
drag, startPoint x: 642, startPoint y: 463, endPoint x: 669, endPoint y: 306, distance: 159.1
click at [669, 306] on quentale-workspace at bounding box center [575, 256] width 1151 height 512
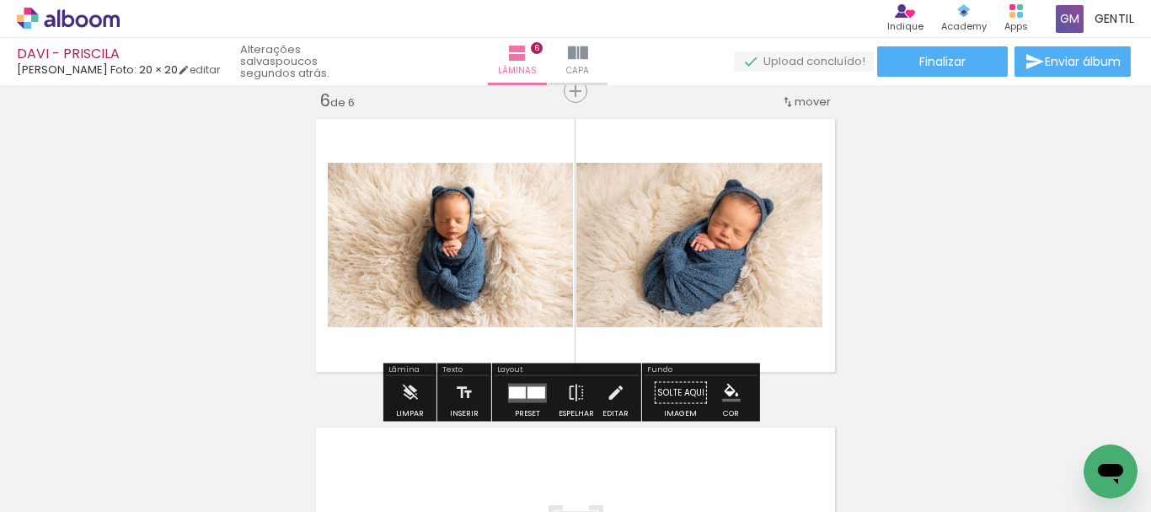
click at [540, 391] on div at bounding box center [537, 392] width 18 height 12
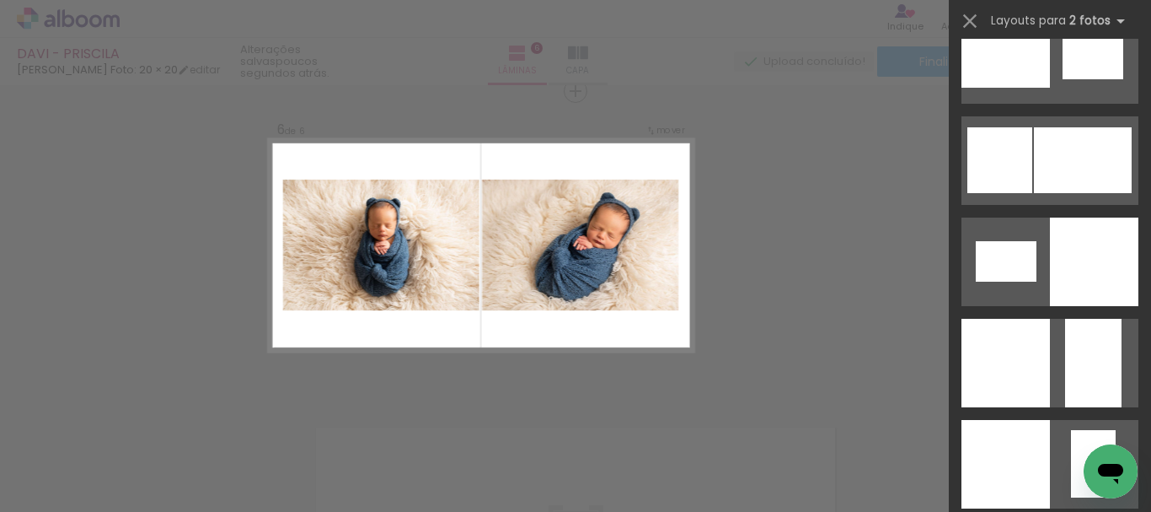
scroll to position [2179, 0]
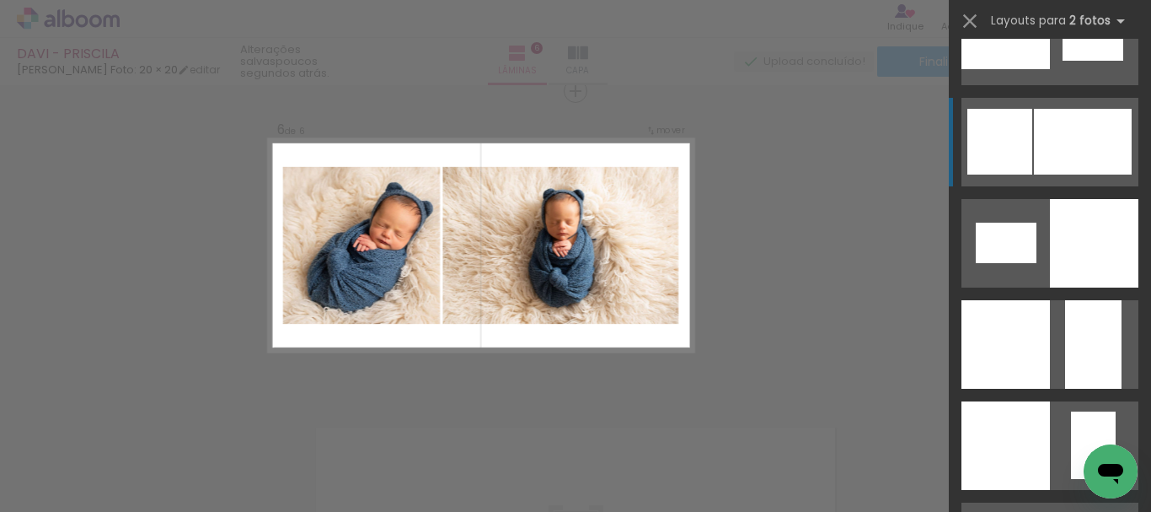
click at [1085, 142] on div at bounding box center [1083, 142] width 98 height 66
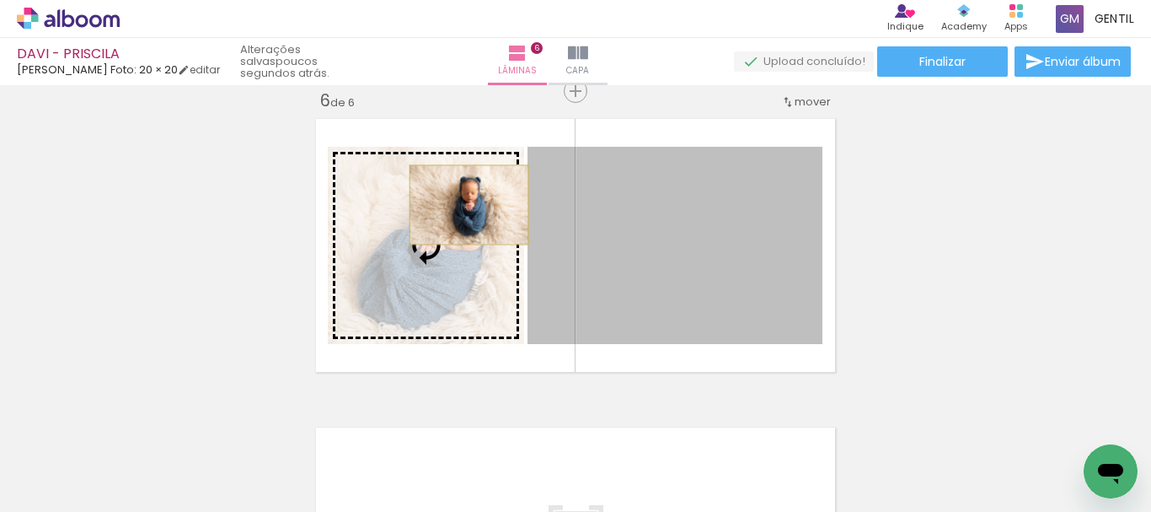
drag, startPoint x: 659, startPoint y: 223, endPoint x: 463, endPoint y: 205, distance: 197.2
click at [0, 0] on slot at bounding box center [0, 0] width 0 height 0
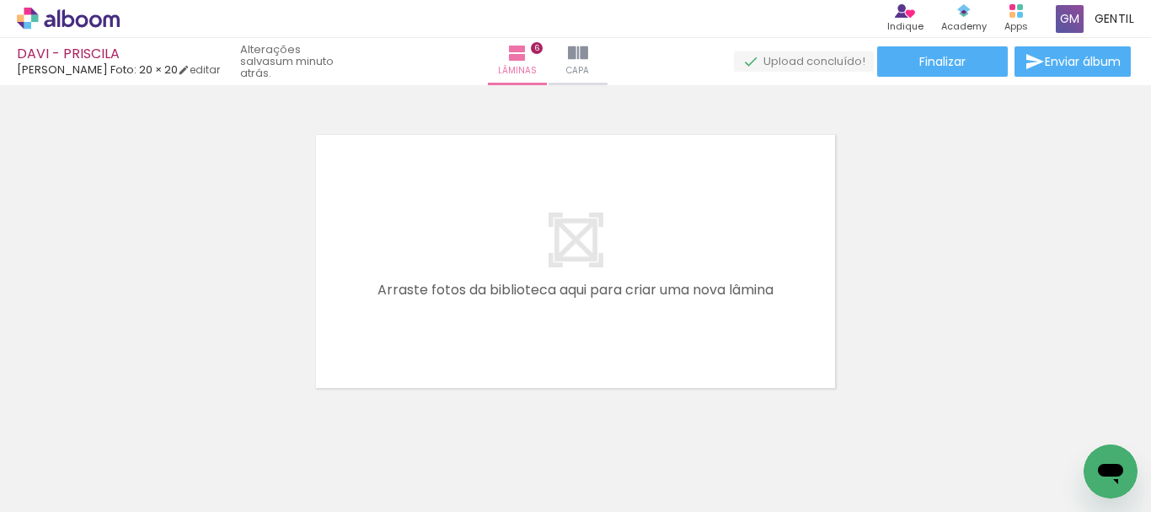
scroll to position [1862, 0]
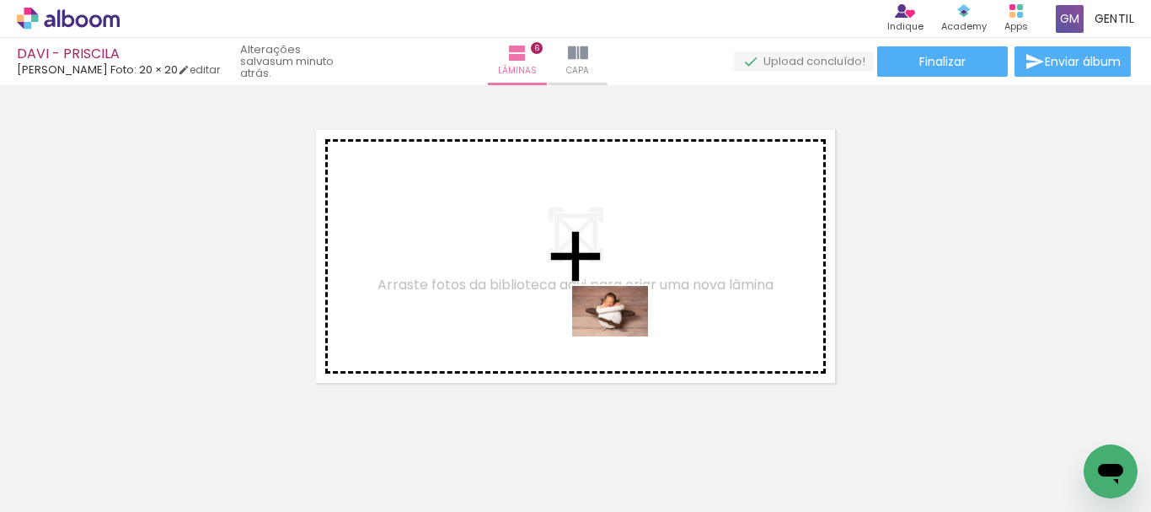
drag, startPoint x: 861, startPoint y: 468, endPoint x: 623, endPoint y: 336, distance: 271.6
click at [623, 336] on quentale-workspace at bounding box center [575, 256] width 1151 height 512
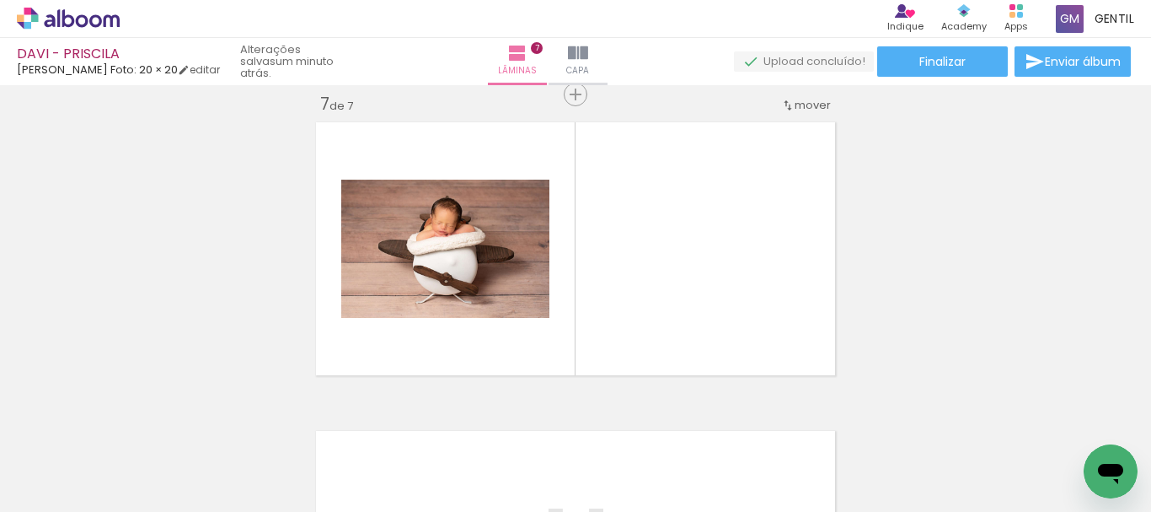
scroll to position [1873, 0]
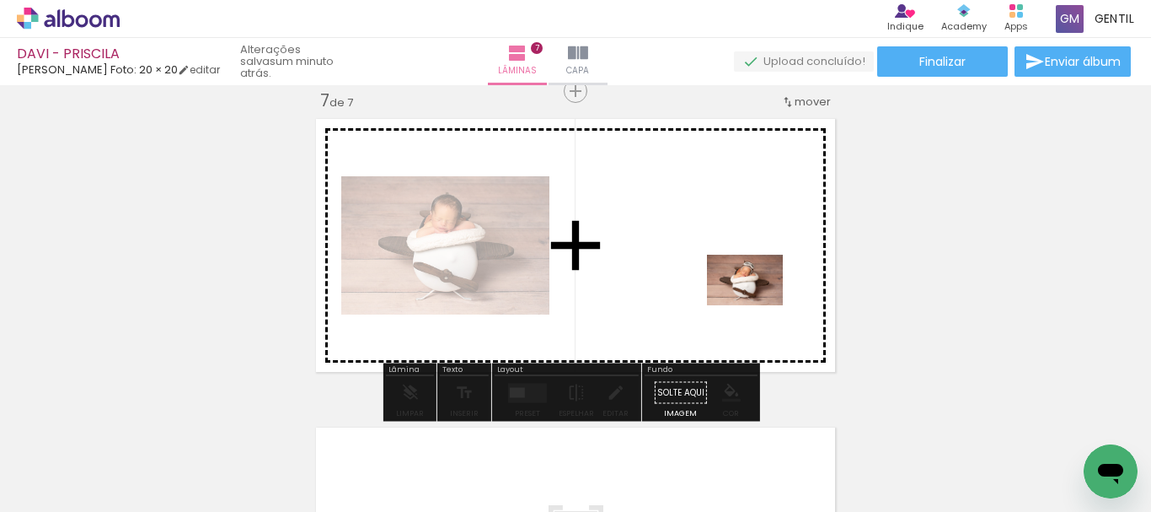
drag, startPoint x: 939, startPoint y: 471, endPoint x: 758, endPoint y: 305, distance: 245.8
click at [758, 305] on quentale-workspace at bounding box center [575, 256] width 1151 height 512
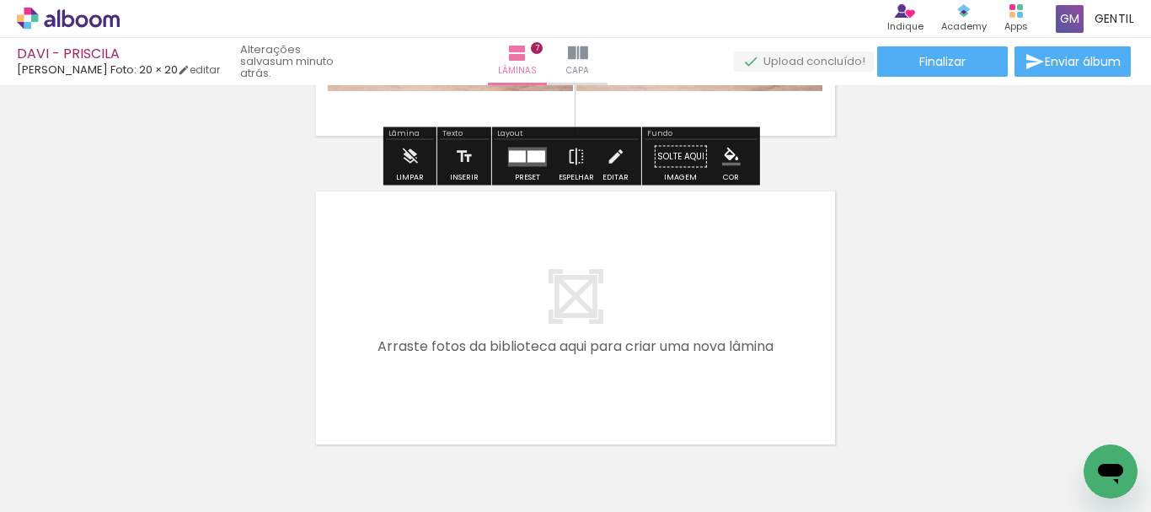
scroll to position [2132, 0]
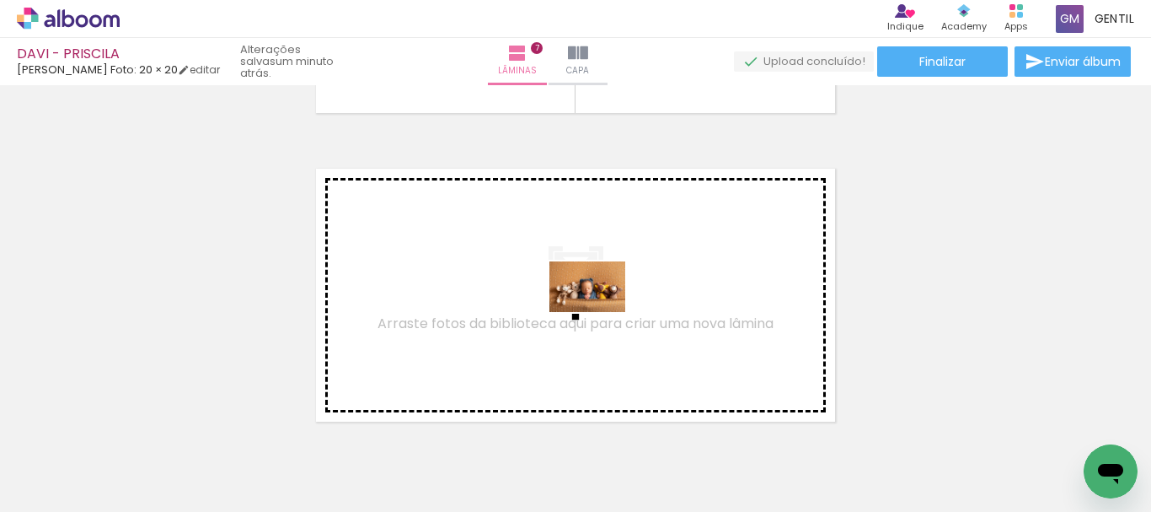
drag, startPoint x: 765, startPoint y: 464, endPoint x: 600, endPoint y: 312, distance: 224.3
click at [600, 312] on quentale-workspace at bounding box center [575, 256] width 1151 height 512
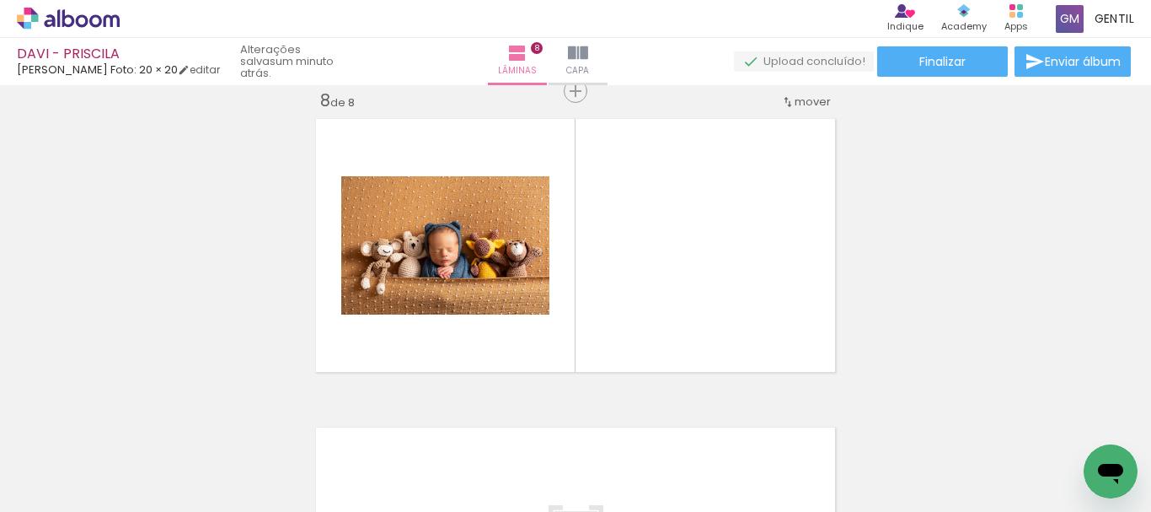
scroll to position [0, 1681]
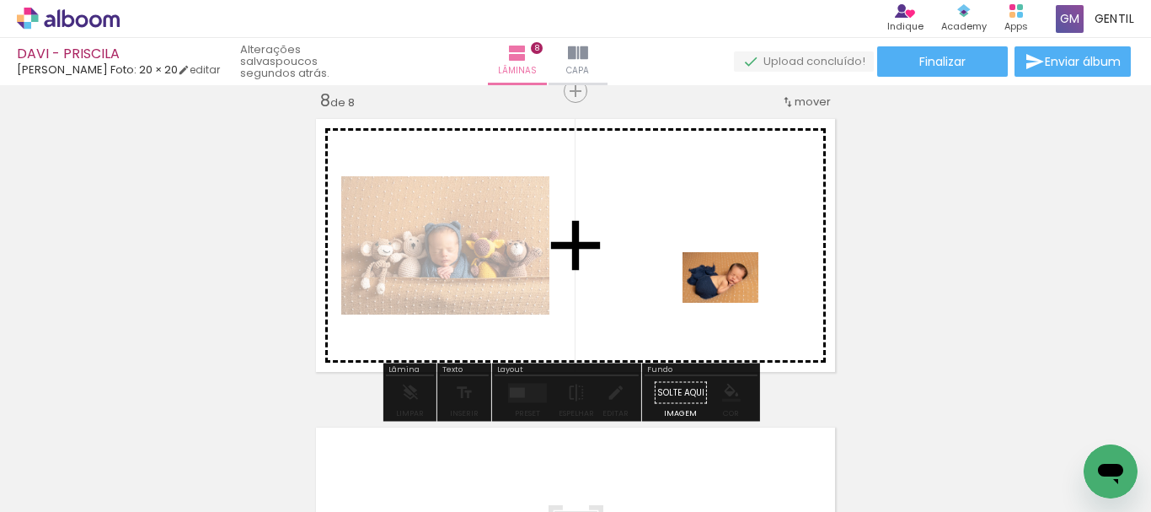
drag, startPoint x: 753, startPoint y: 477, endPoint x: 843, endPoint y: 438, distance: 98.2
click at [733, 303] on quentale-workspace at bounding box center [575, 256] width 1151 height 512
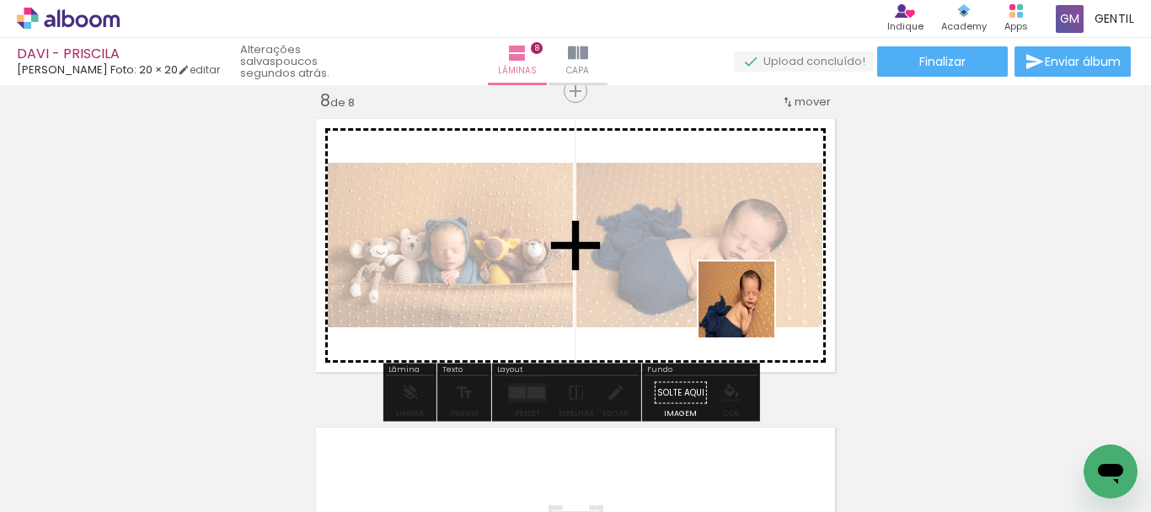
drag, startPoint x: 868, startPoint y: 473, endPoint x: 617, endPoint y: 437, distance: 253.7
click at [748, 312] on quentale-workspace at bounding box center [575, 256] width 1151 height 512
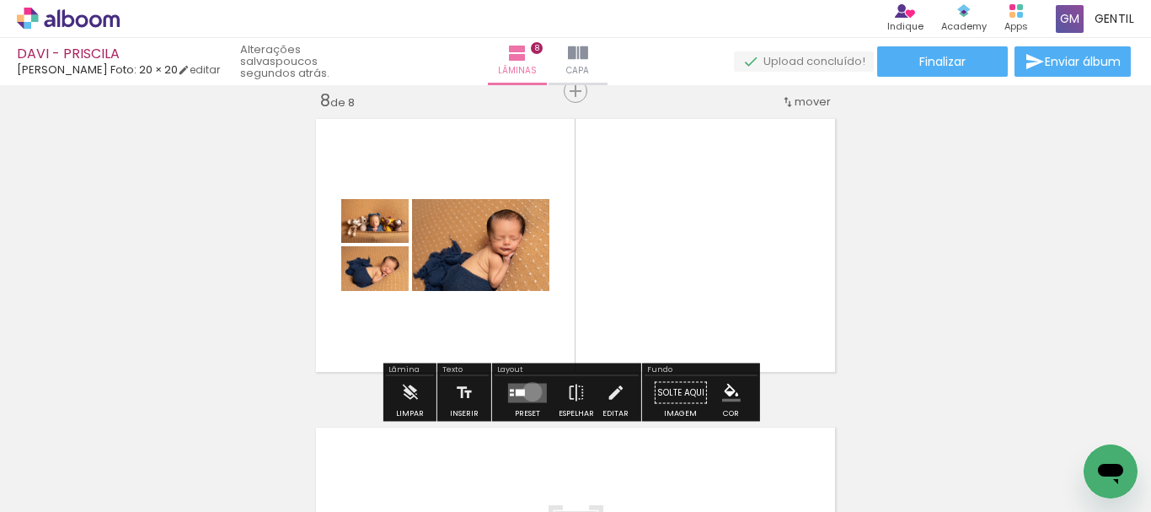
click at [528, 391] on quentale-layouter at bounding box center [527, 392] width 39 height 19
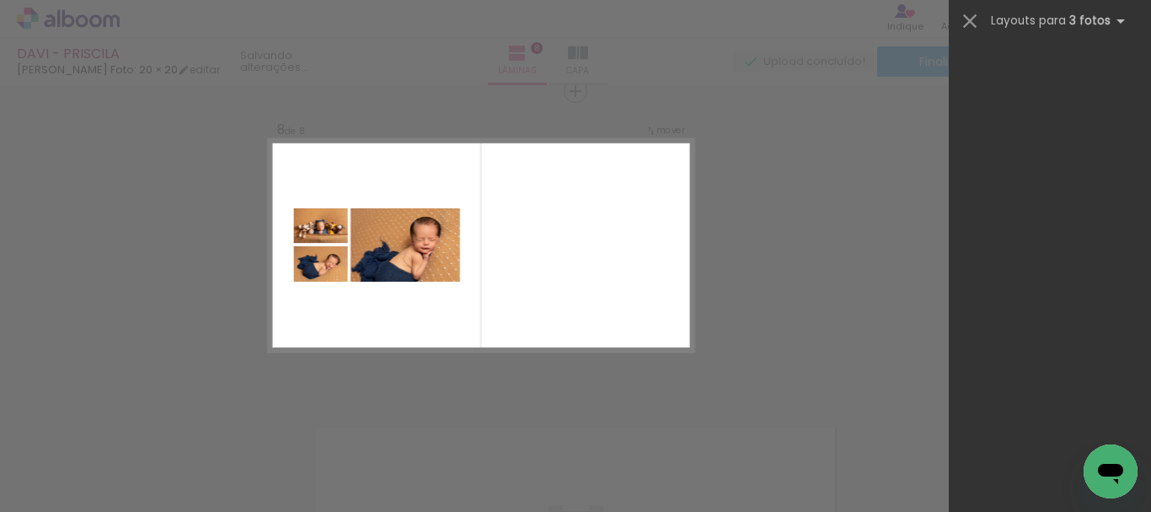
scroll to position [0, 0]
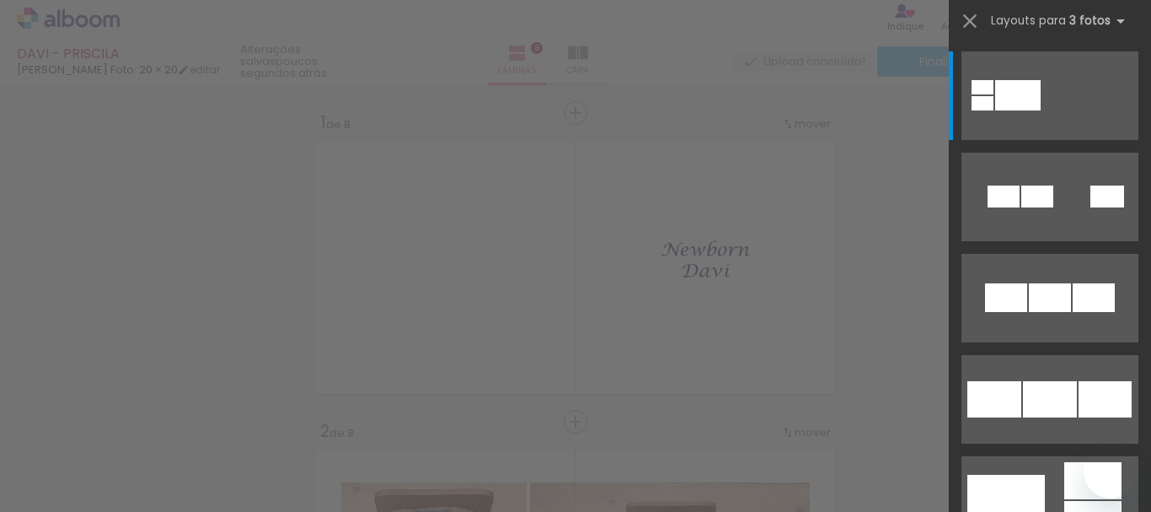
click at [1029, 482] on div at bounding box center [1007, 500] width 78 height 51
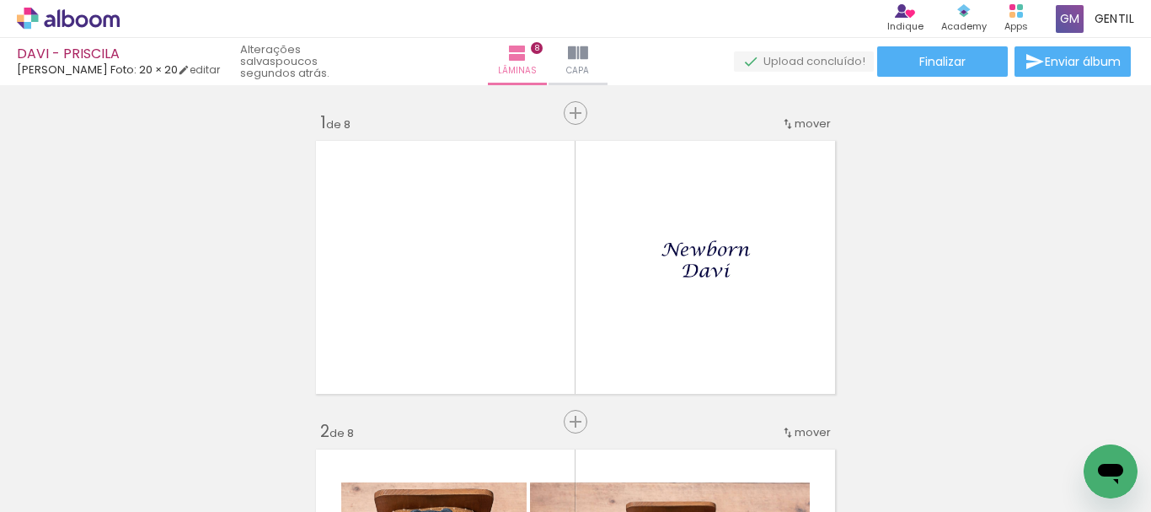
scroll to position [2181, 0]
